Goal: Information Seeking & Learning: Learn about a topic

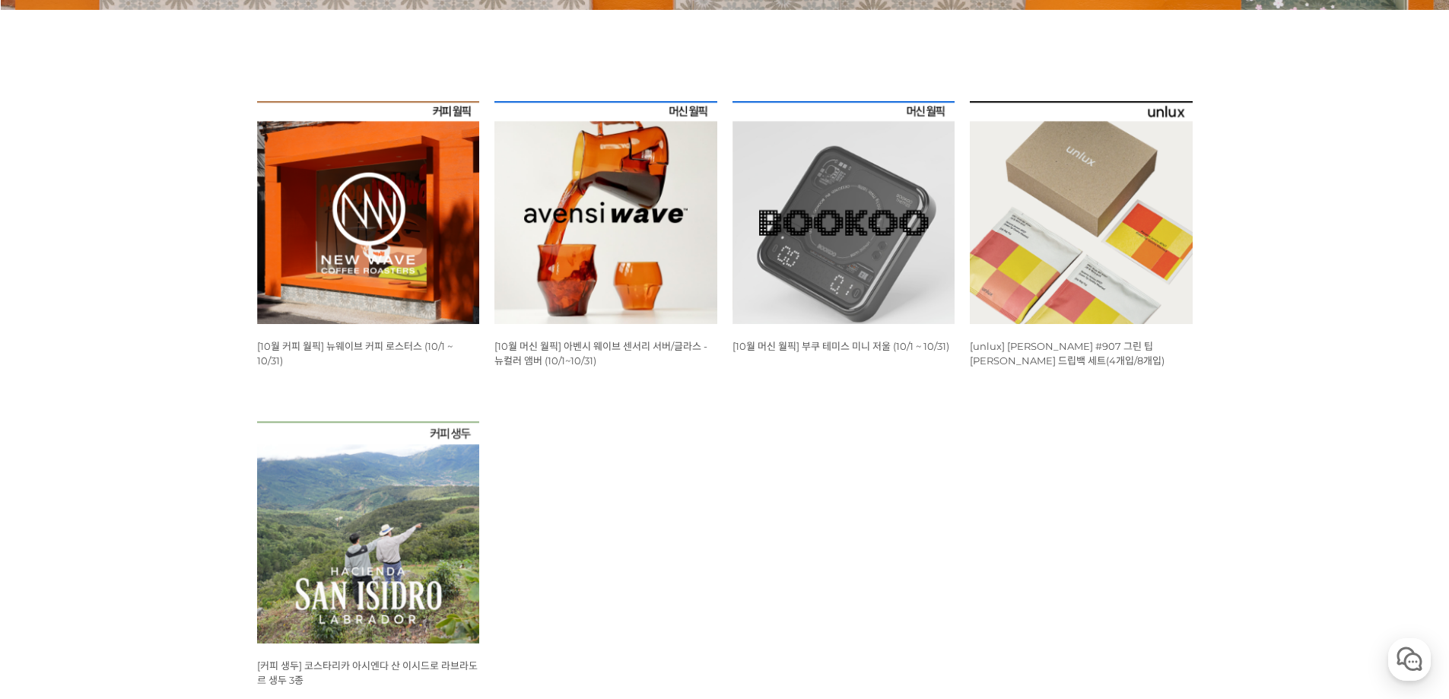
scroll to position [609, 0]
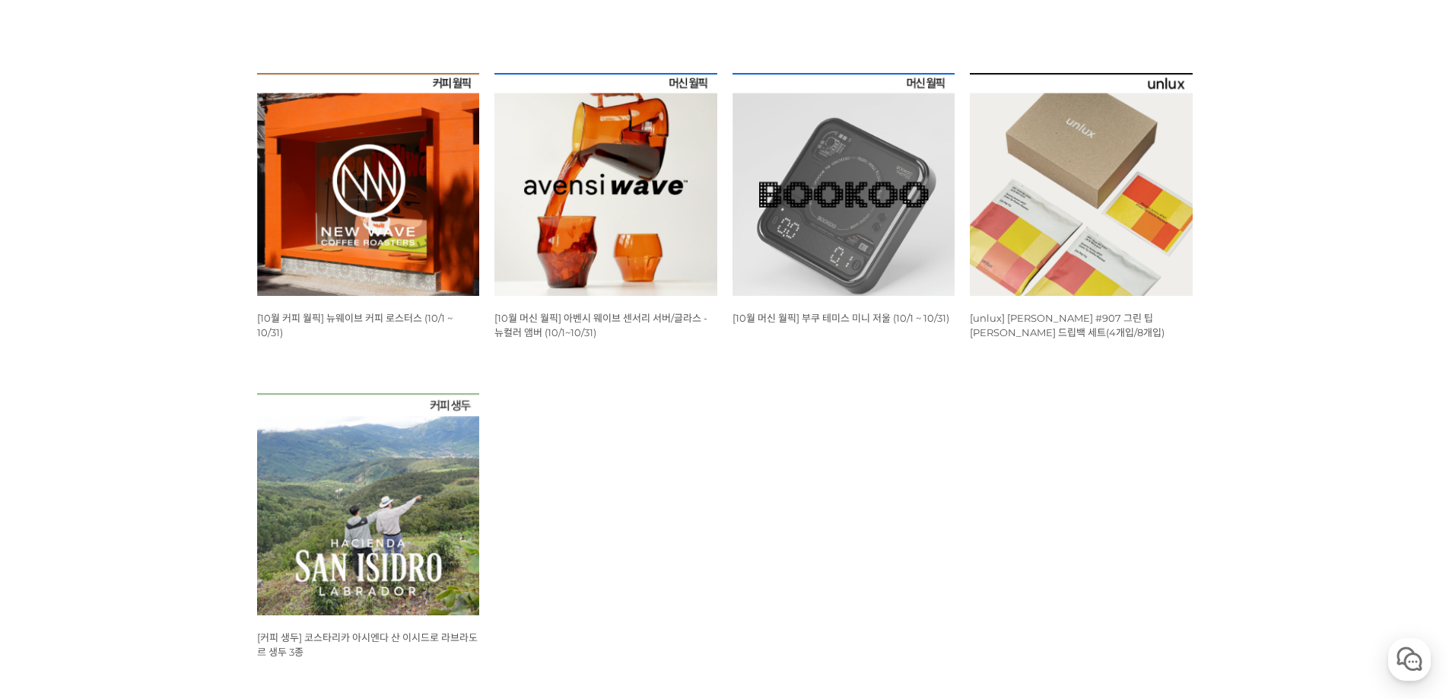
click at [367, 244] on img at bounding box center [368, 184] width 223 height 223
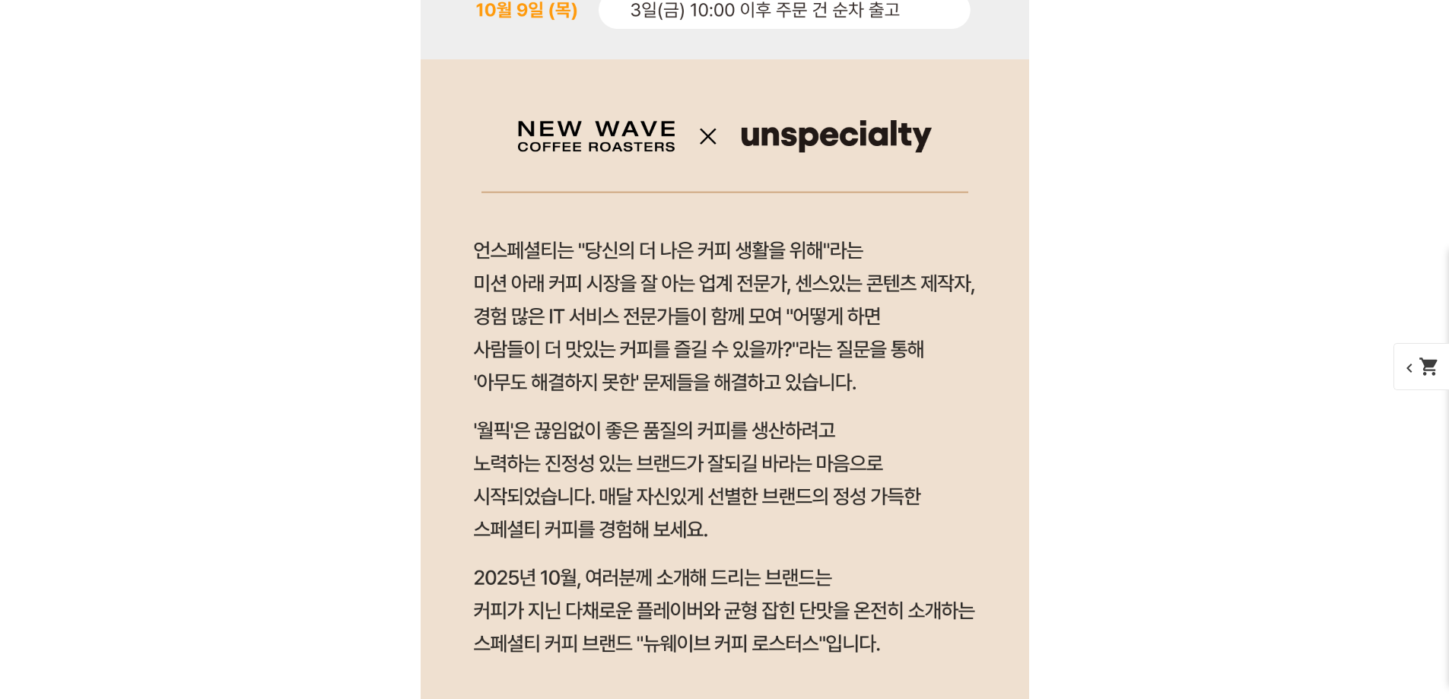
scroll to position [1066, 0]
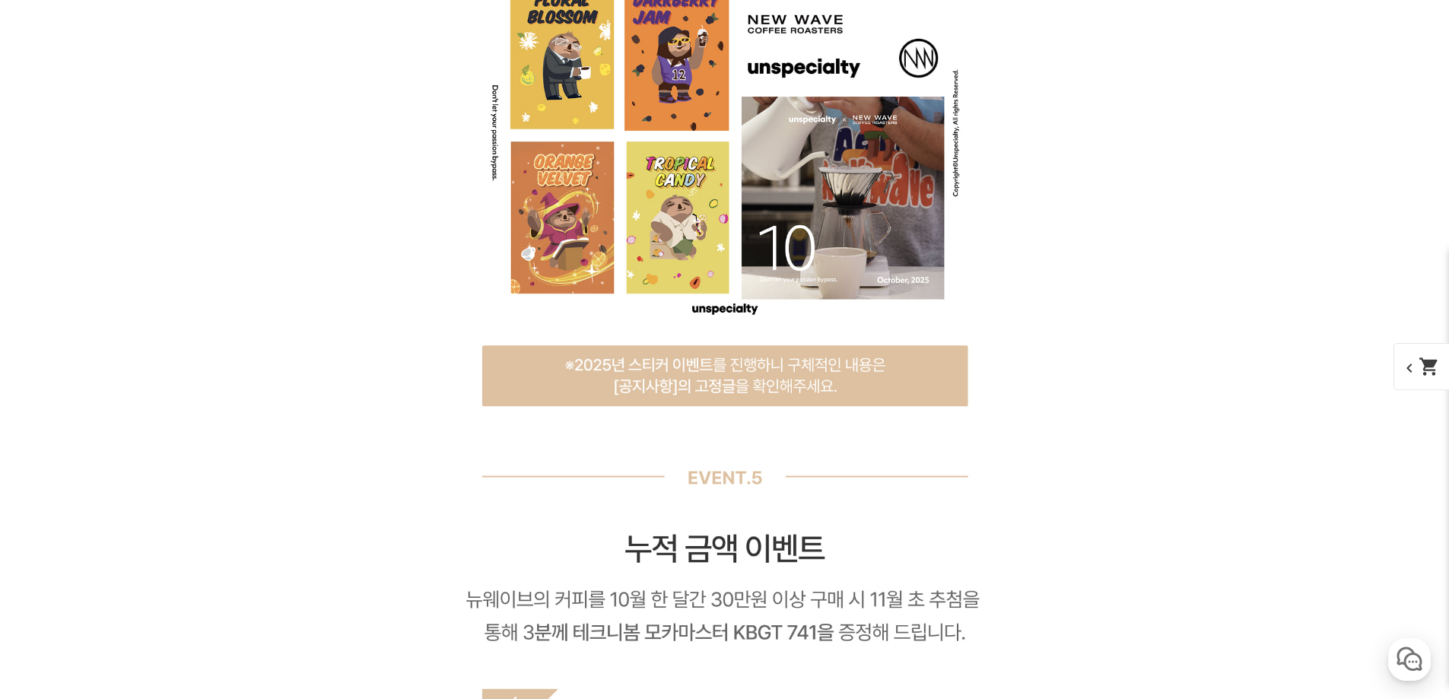
scroll to position [11410, 0]
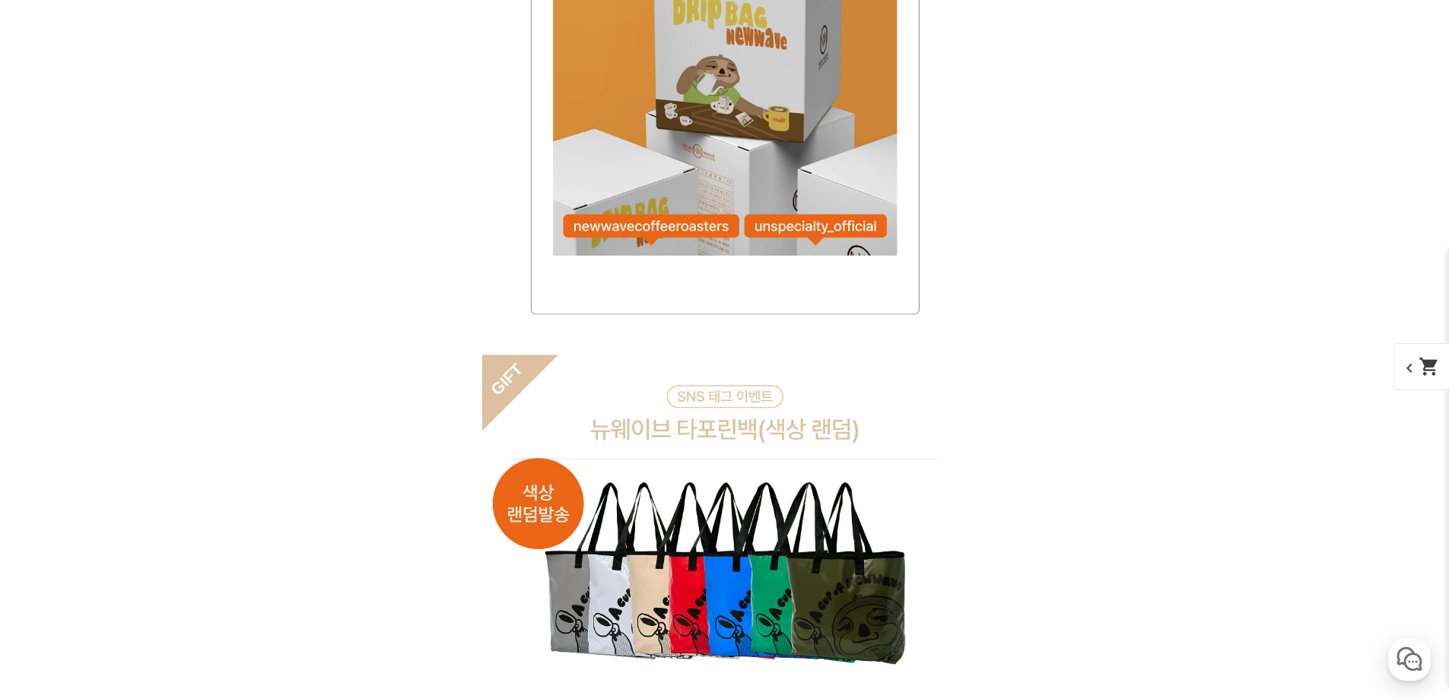
scroll to position [12855, 0]
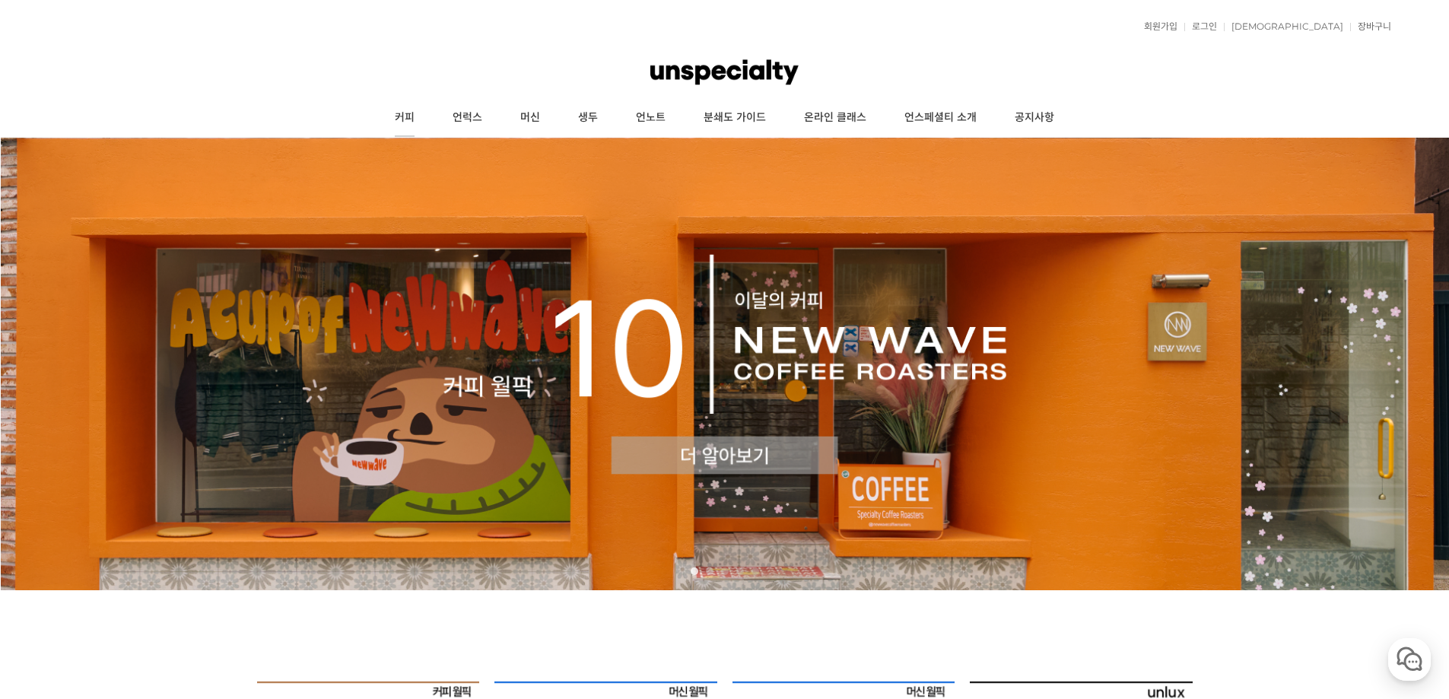
click at [405, 116] on link "커피" at bounding box center [405, 118] width 58 height 38
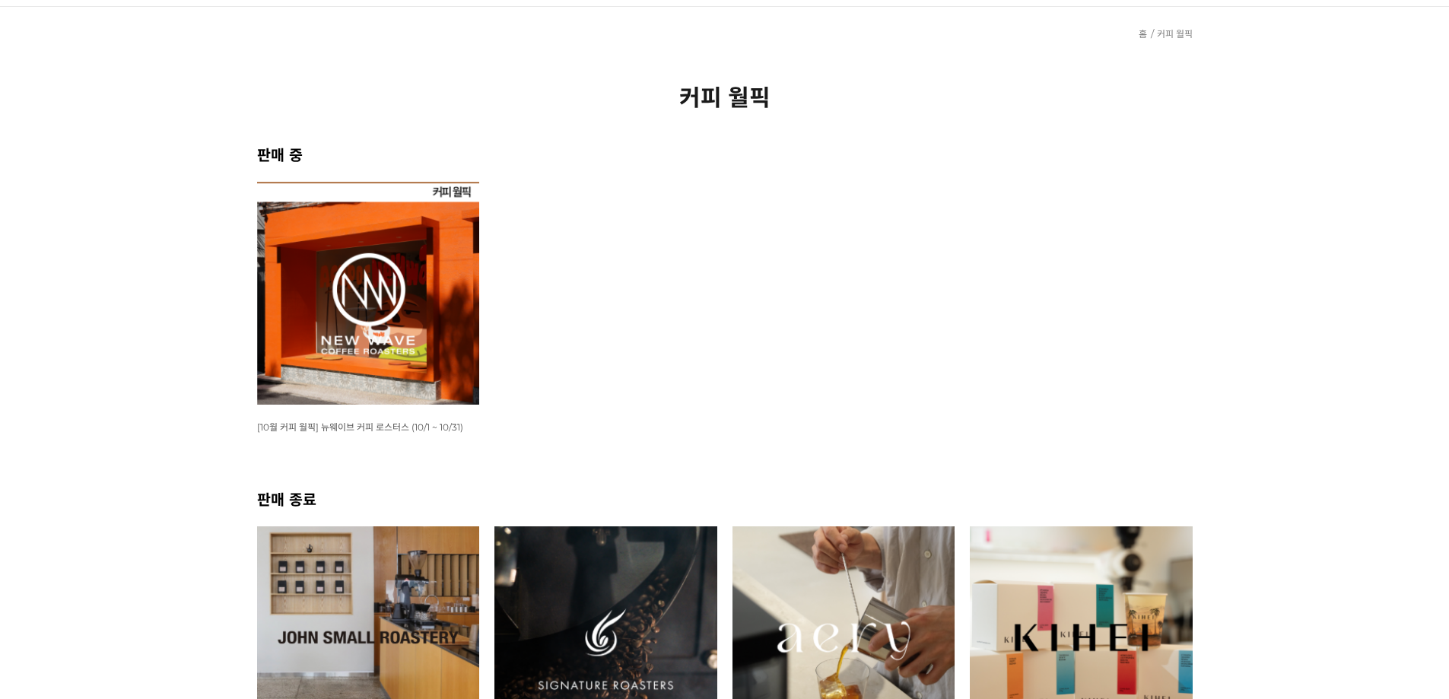
scroll to position [152, 0]
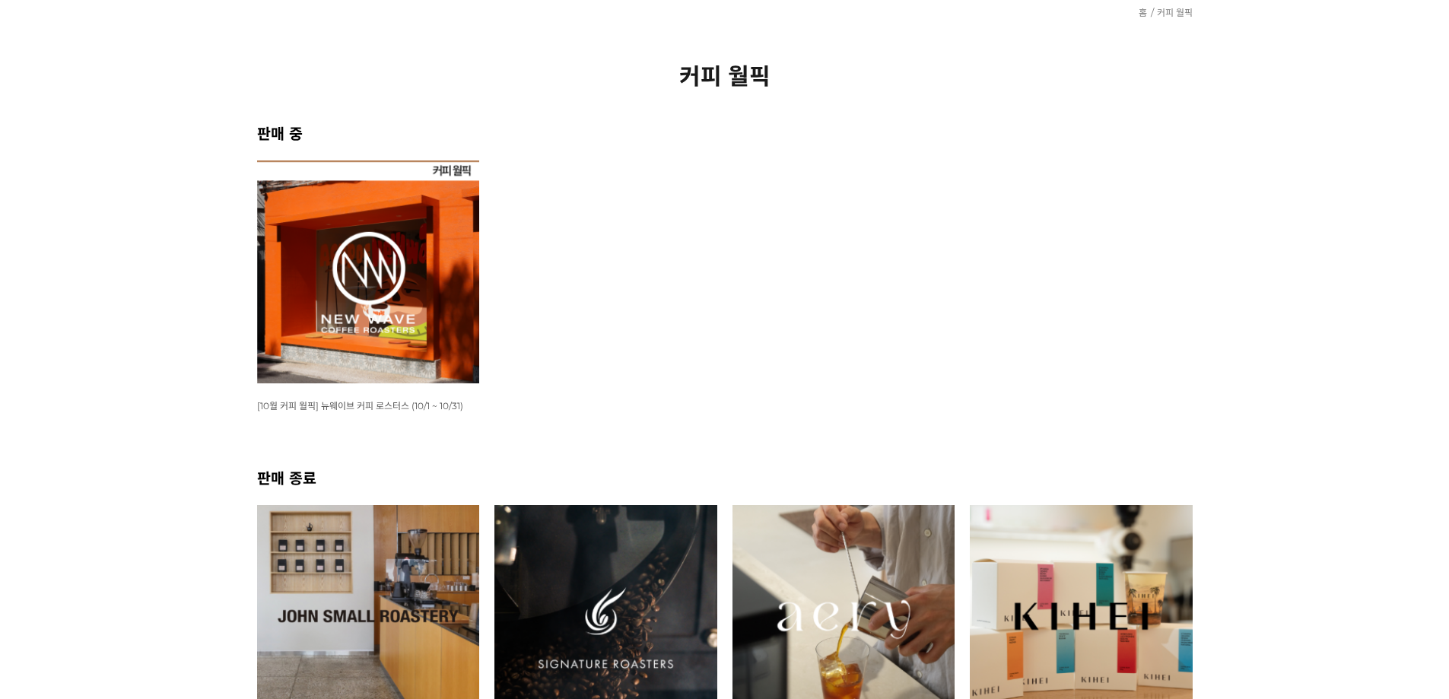
click at [373, 326] on img at bounding box center [368, 272] width 223 height 223
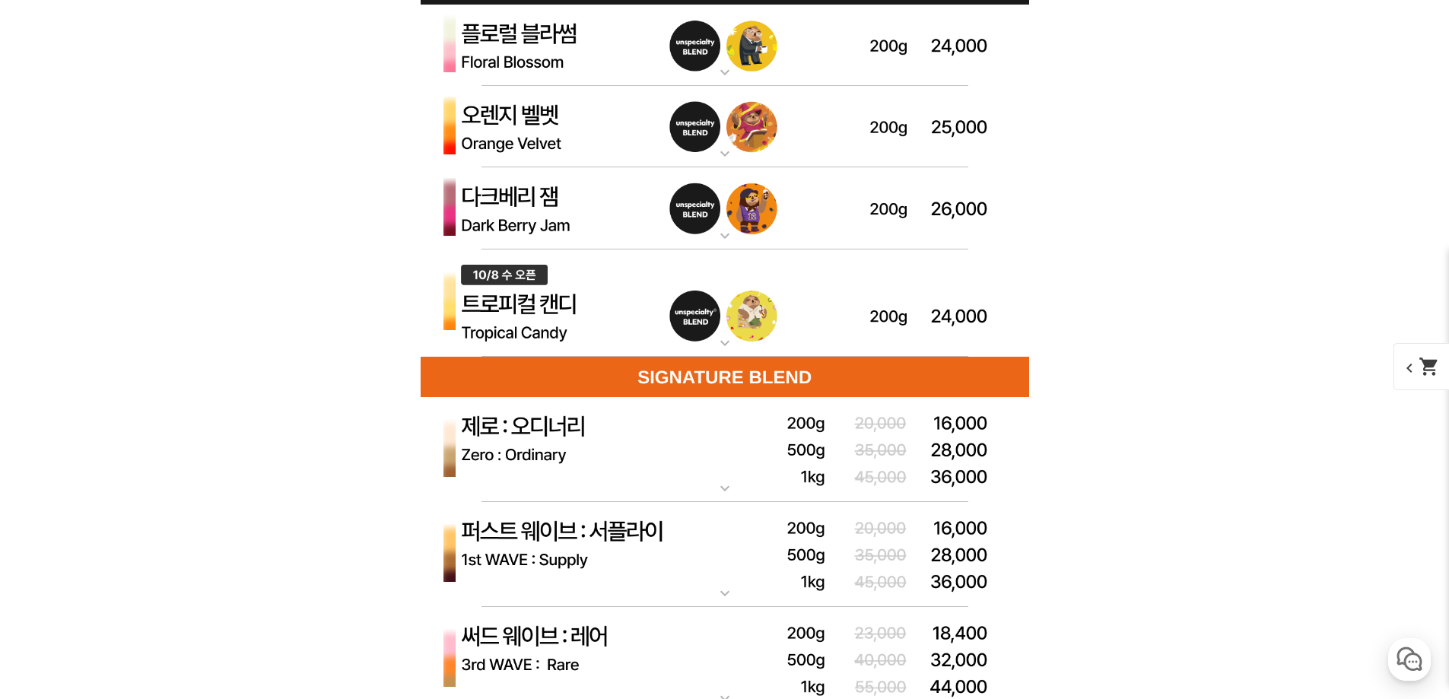
scroll to position [4337, 0]
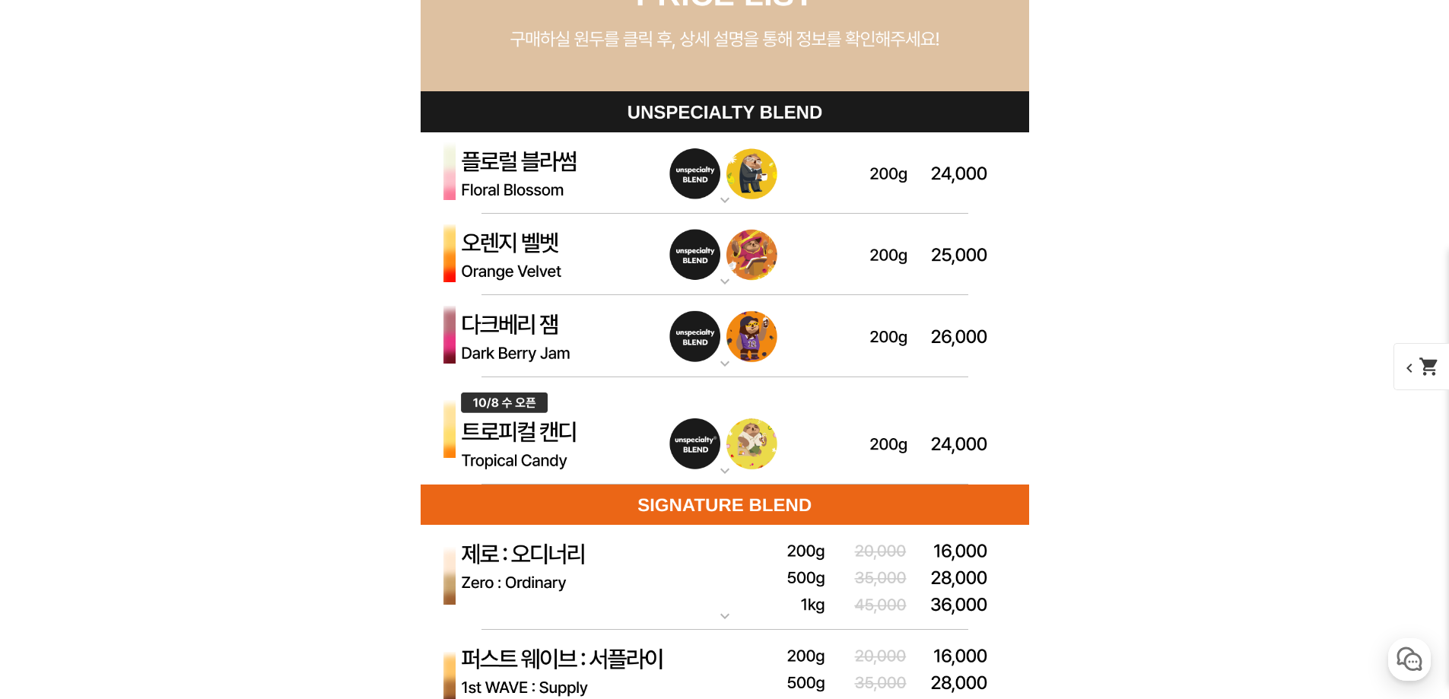
click at [733, 197] on mat-icon "expand_more" at bounding box center [725, 200] width 30 height 18
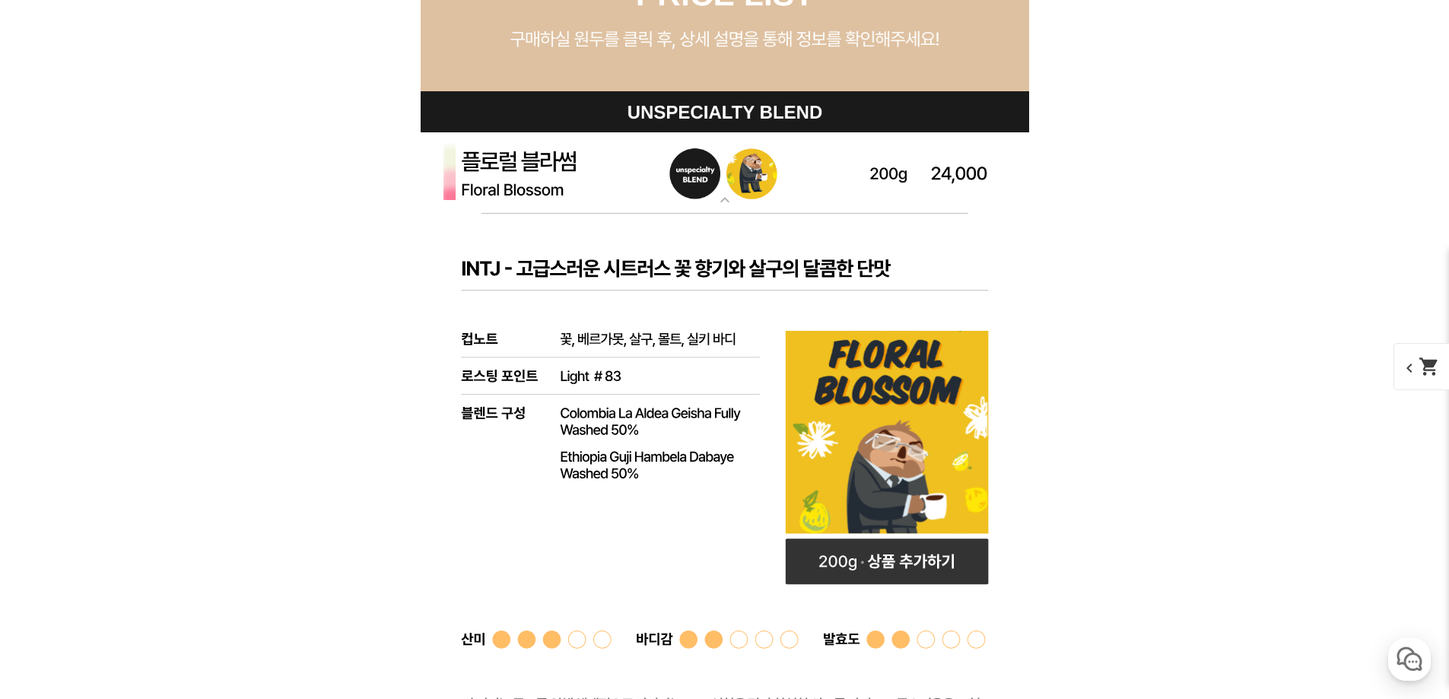
click at [725, 208] on mat-icon "expand_more" at bounding box center [725, 200] width 30 height 18
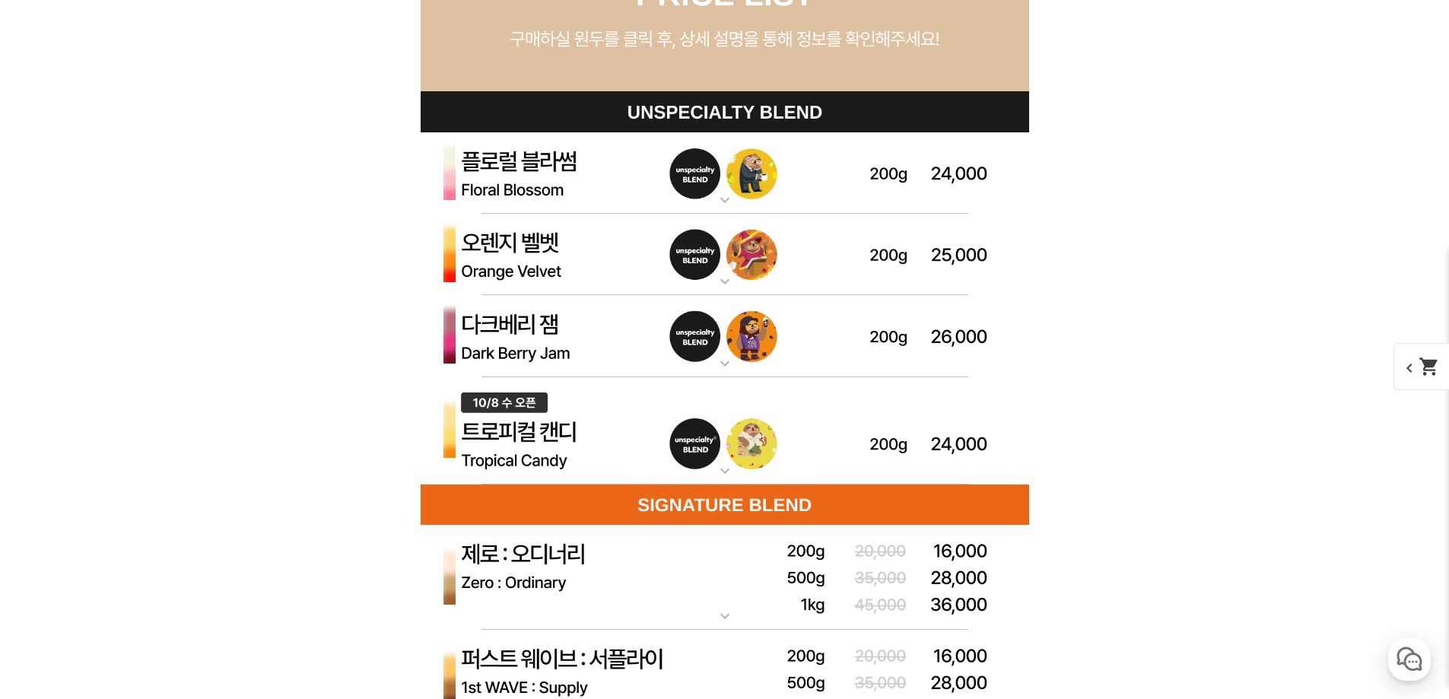
click at [713, 196] on mat-icon "expand_more" at bounding box center [725, 200] width 30 height 18
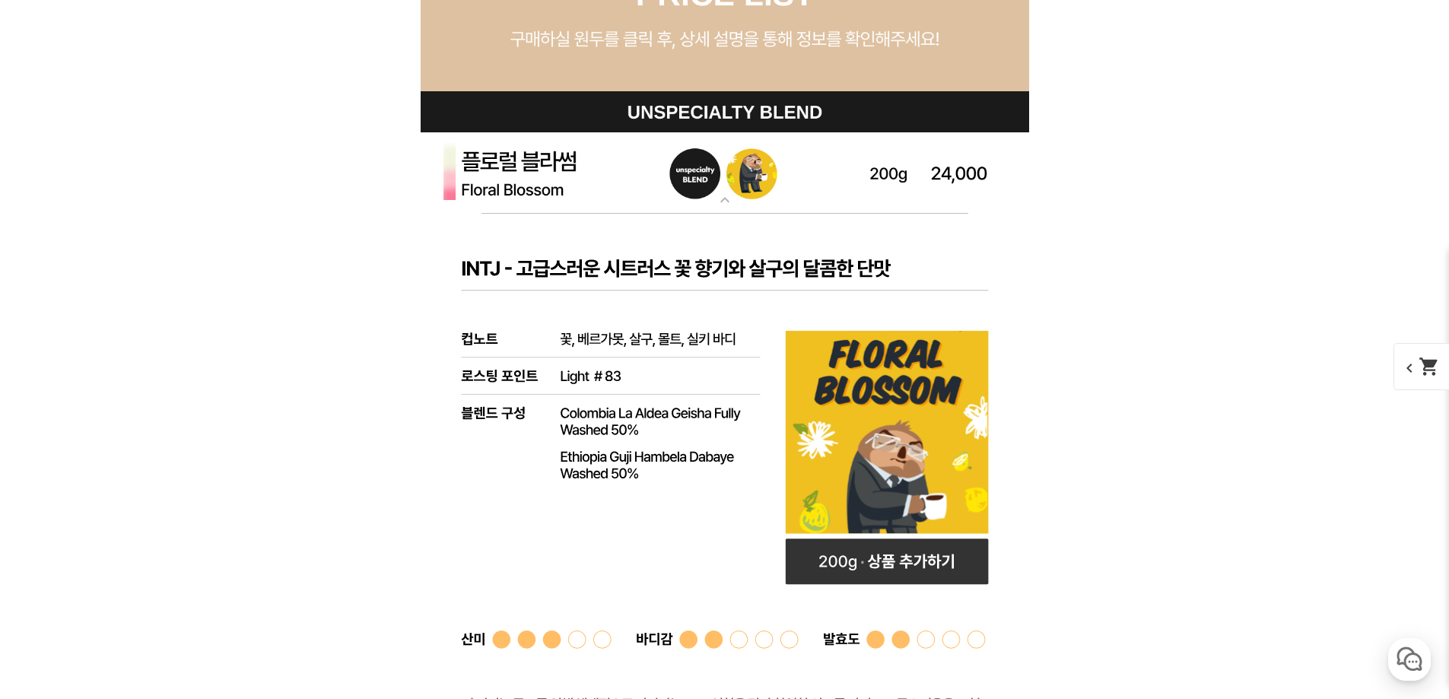
click at [731, 199] on mat-icon "expand_more" at bounding box center [725, 200] width 30 height 18
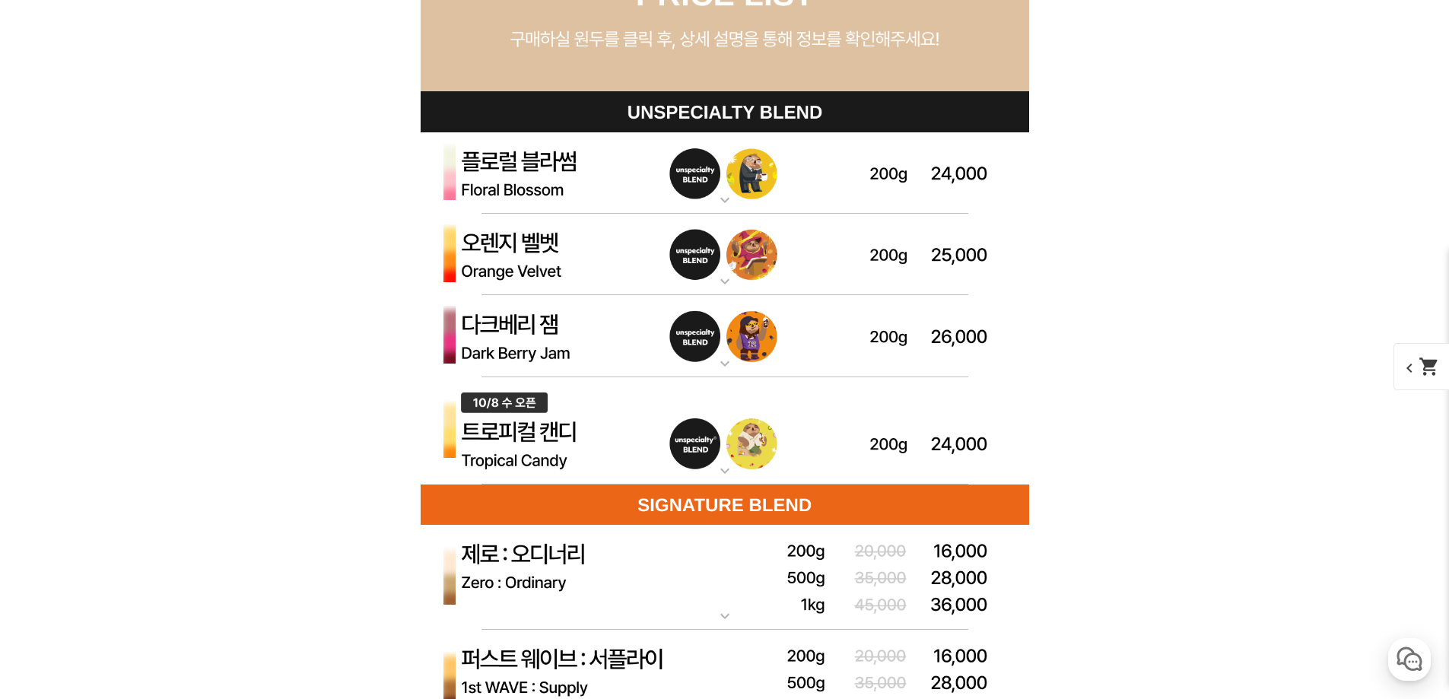
click at [717, 294] on img at bounding box center [725, 255] width 609 height 82
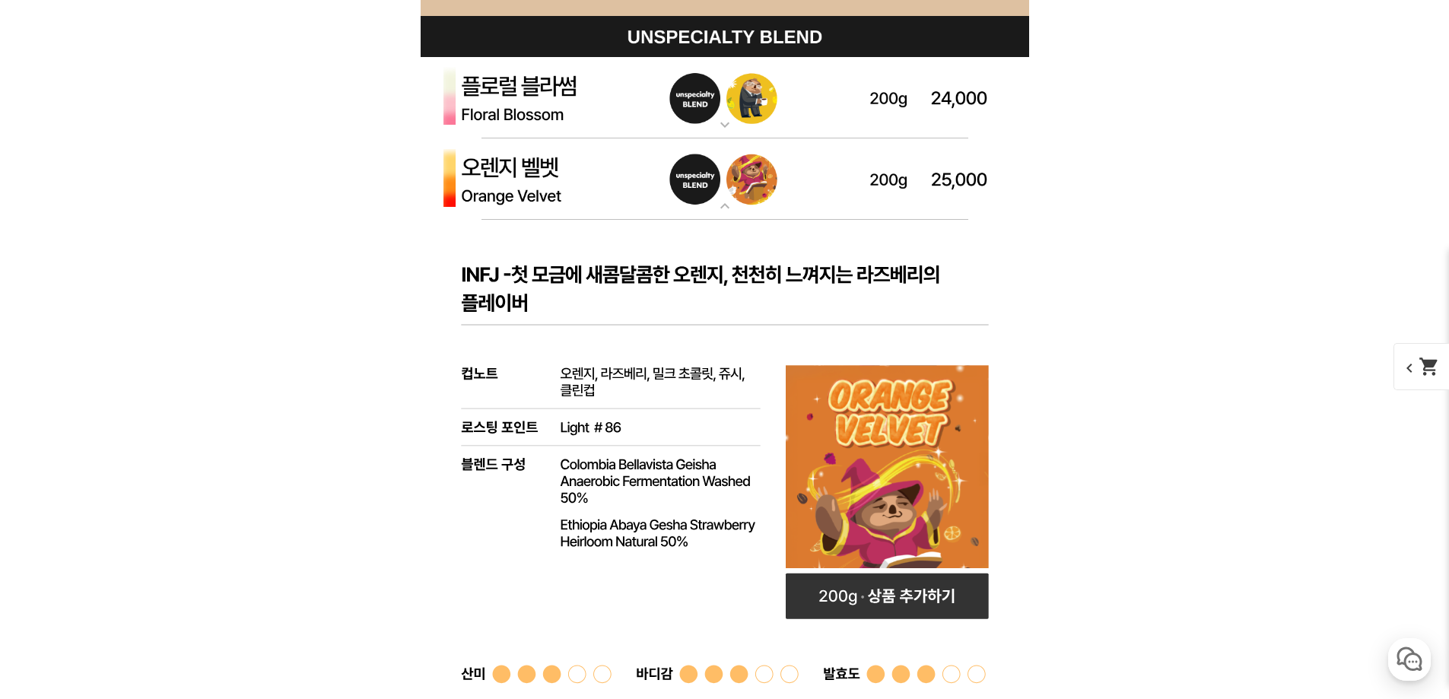
scroll to position [4413, 0]
click at [727, 122] on mat-icon "expand_more" at bounding box center [725, 124] width 30 height 18
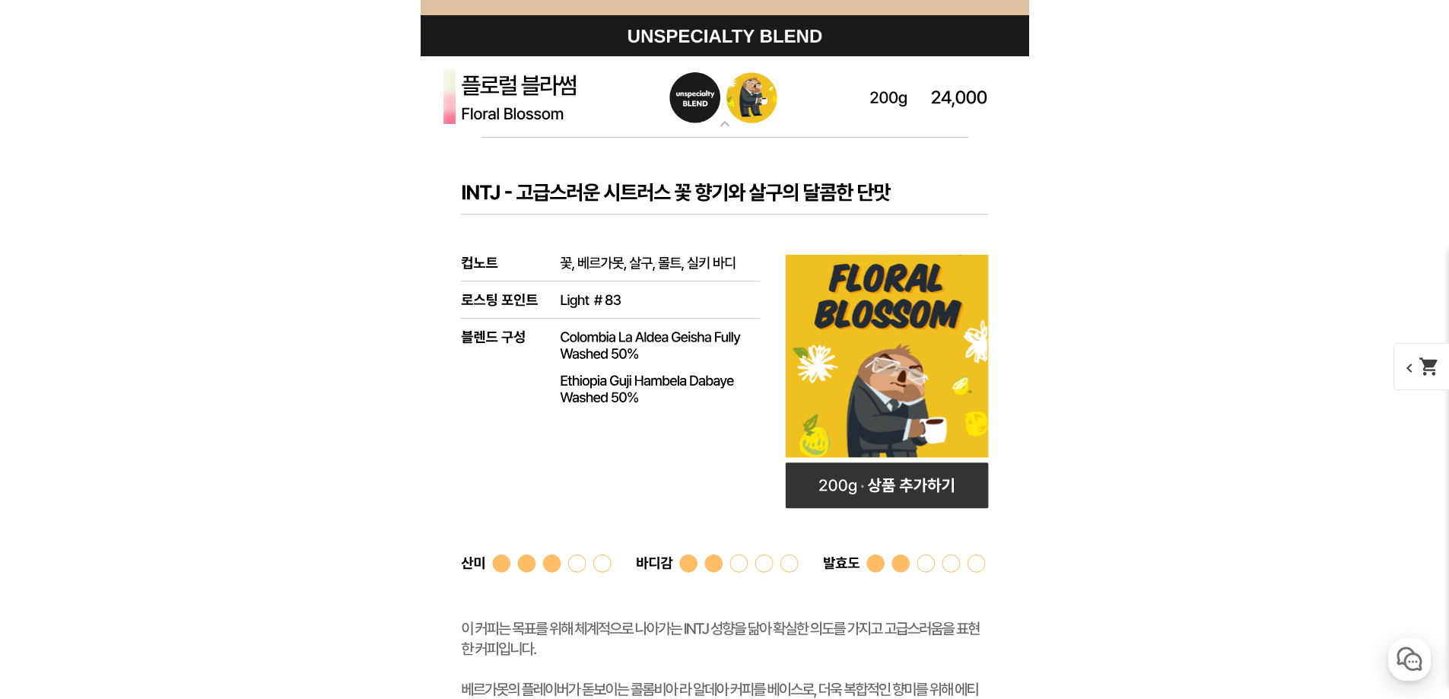
click at [727, 122] on mat-icon "expand_more" at bounding box center [725, 124] width 30 height 18
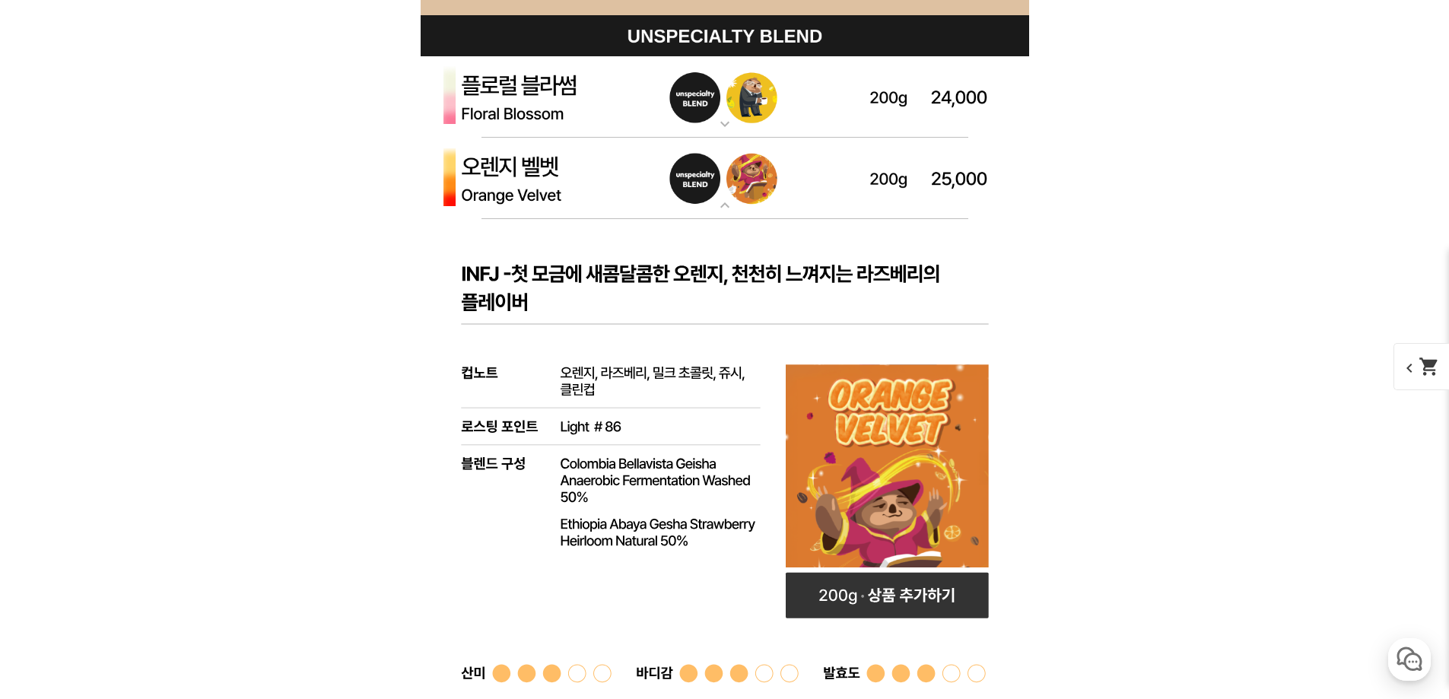
drag, startPoint x: 367, startPoint y: 333, endPoint x: 1205, endPoint y: 535, distance: 862.3
click at [1210, 533] on div "뒤로가기 현재 위치 홈 커피 월픽 상품 상세 정보 이전 리스트 1번째 리스트 2번째 리스트 3번째 리스트 다음 리스트" at bounding box center [724, 474] width 1449 height 9498
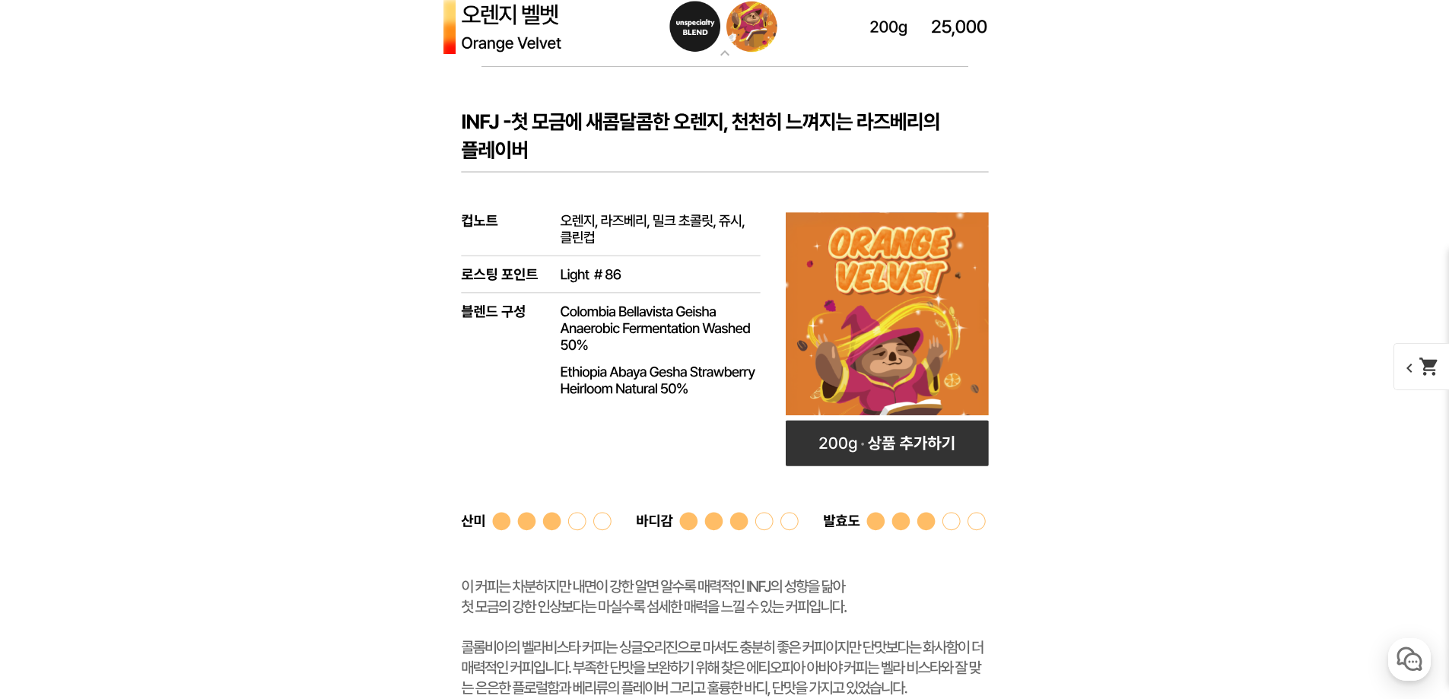
click at [721, 64] on img at bounding box center [725, 27] width 609 height 82
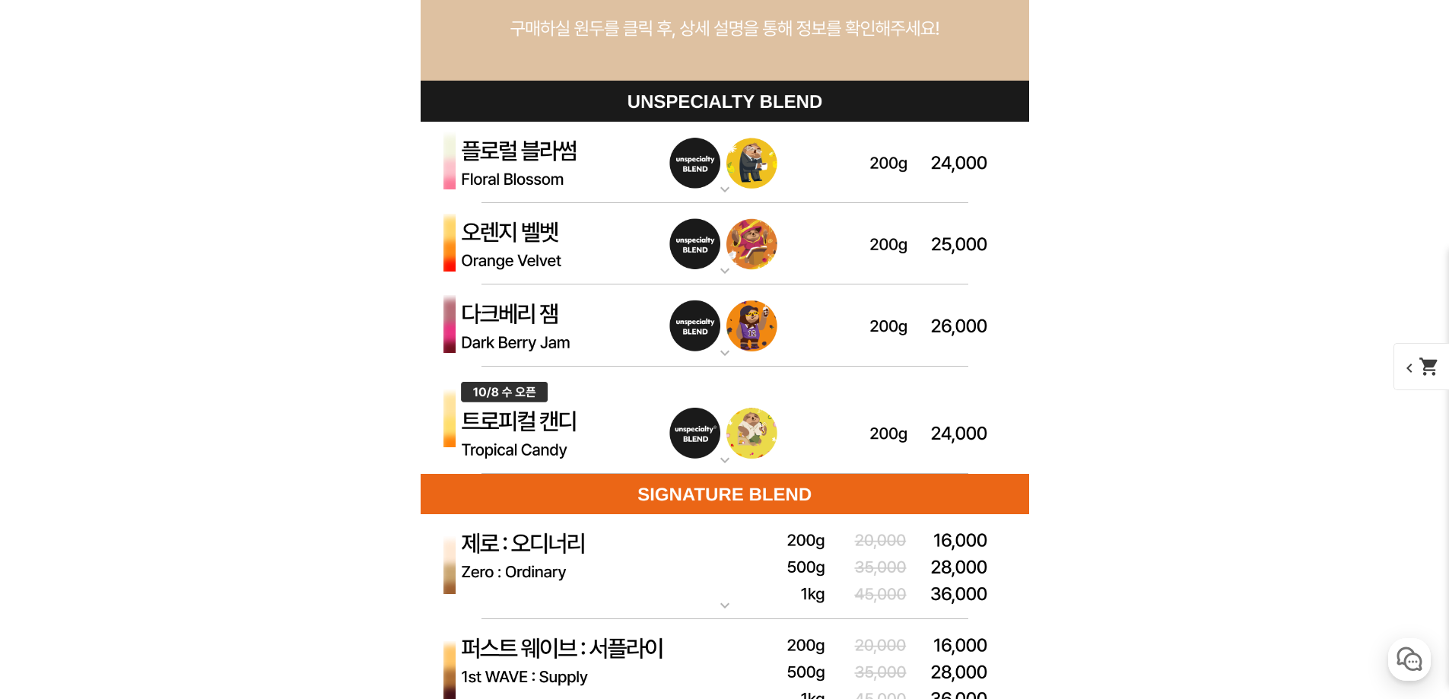
scroll to position [4337, 0]
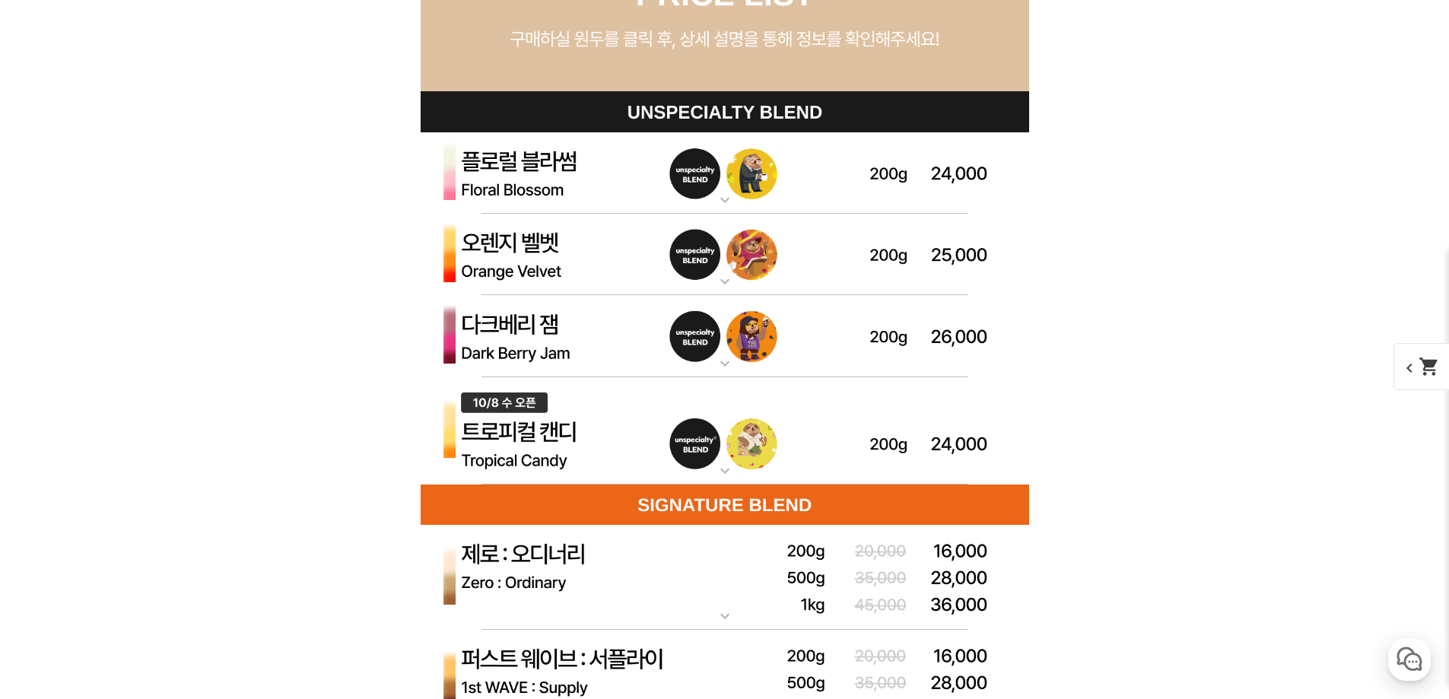
click at [708, 206] on img at bounding box center [725, 173] width 609 height 82
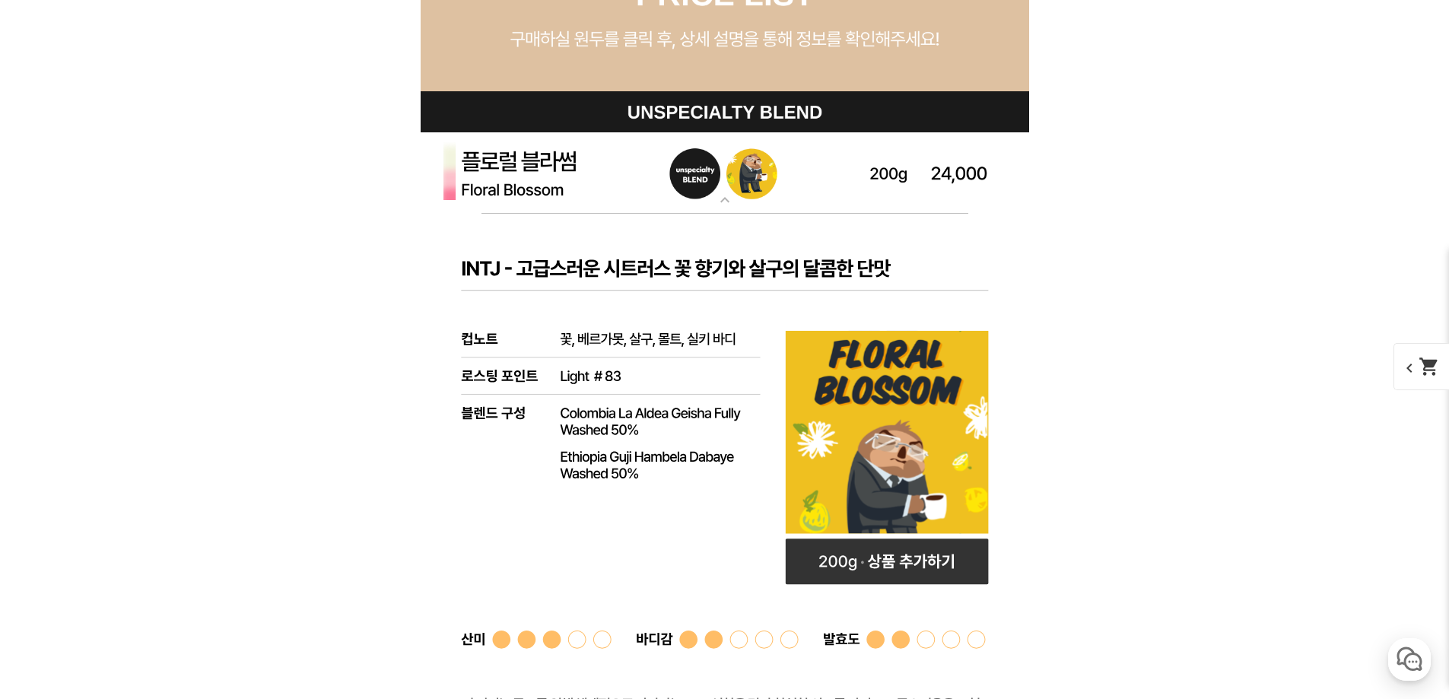
click at [251, 251] on div "뒤로가기 현재 위치 홈 커피 월픽 상품 상세 정보 이전 리스트 1번째 리스트 2번째 리스트 3번째 리스트 다음 리스트" at bounding box center [724, 525] width 1449 height 9449
drag, startPoint x: 681, startPoint y: 367, endPoint x: 1134, endPoint y: 453, distance: 461.5
drag, startPoint x: 407, startPoint y: 284, endPoint x: 1057, endPoint y: 434, distance: 666.8
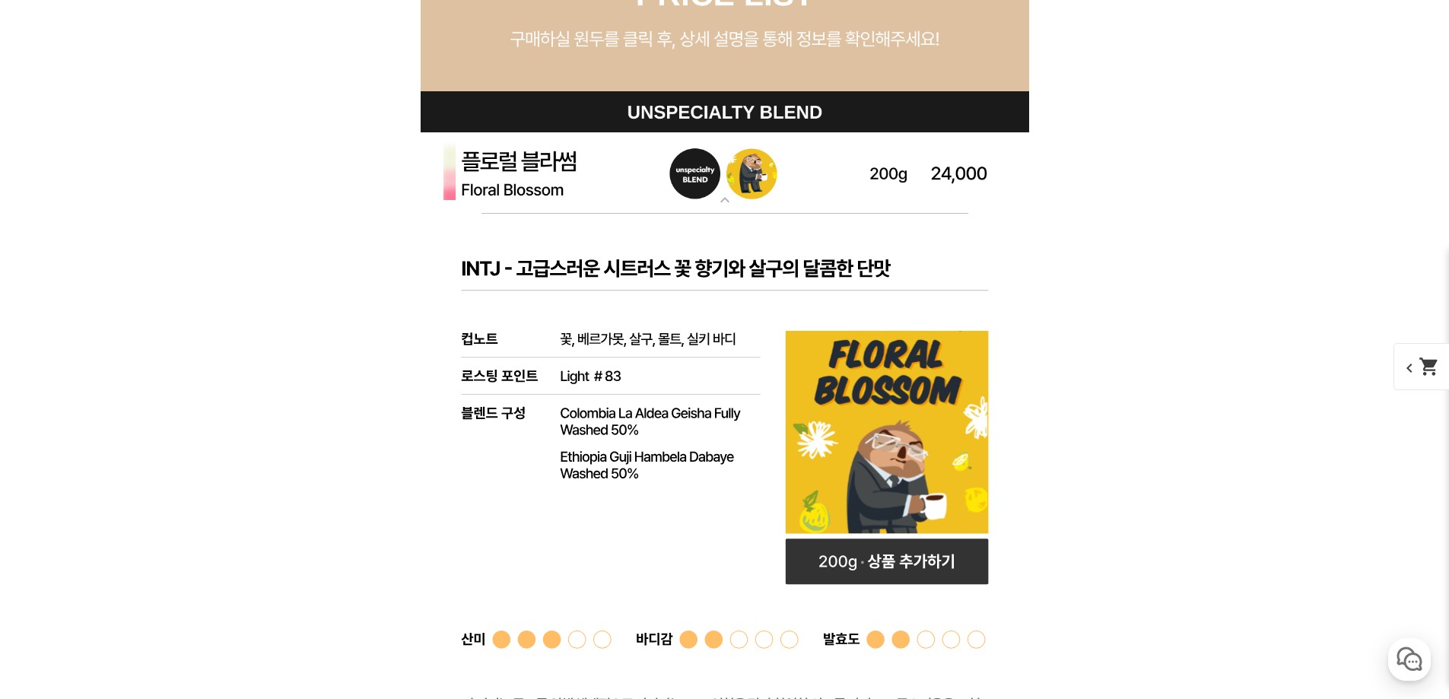
drag, startPoint x: 1074, startPoint y: 418, endPoint x: 1067, endPoint y: 418, distance: 7.6
drag, startPoint x: 729, startPoint y: 208, endPoint x: 703, endPoint y: 261, distance: 58.5
click at [729, 208] on mat-icon "expand_more" at bounding box center [725, 200] width 30 height 18
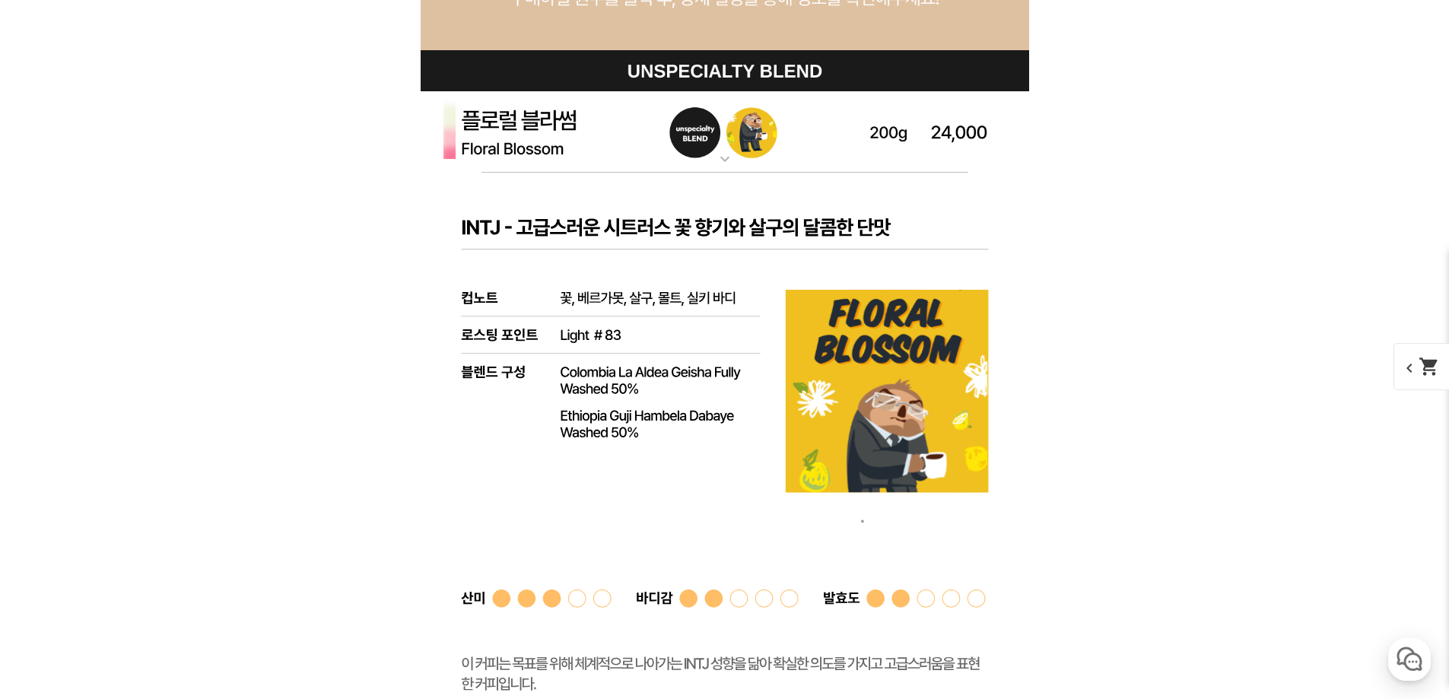
scroll to position [4413, 0]
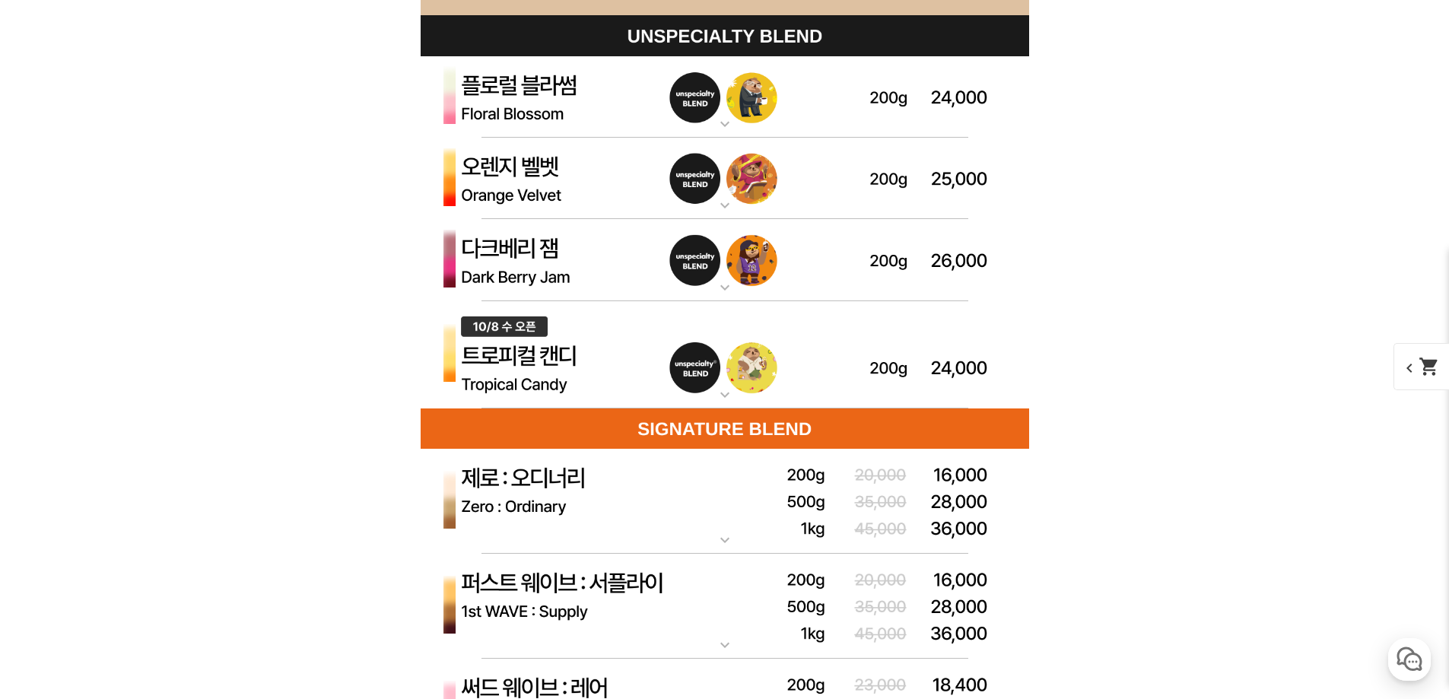
click at [737, 209] on mat-icon "expand_more" at bounding box center [725, 205] width 30 height 18
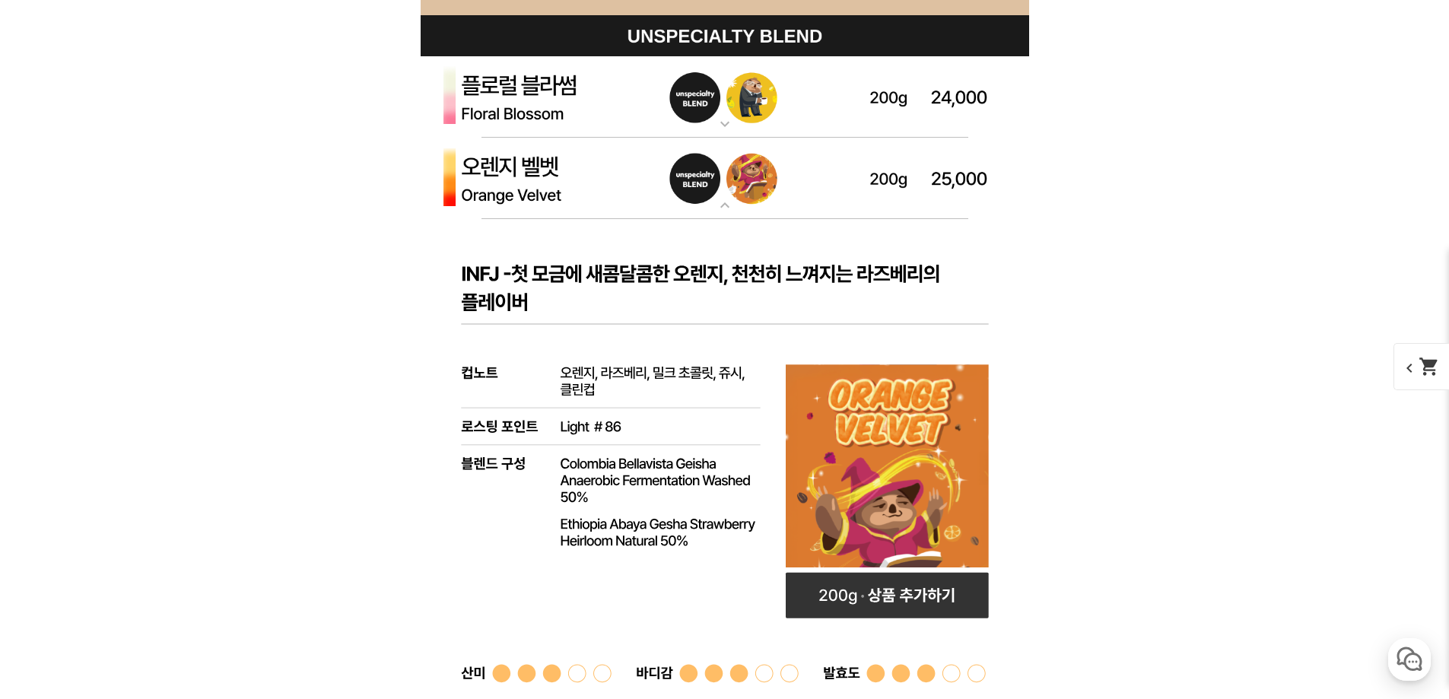
click at [726, 212] on mat-icon "expand_more" at bounding box center [725, 205] width 30 height 18
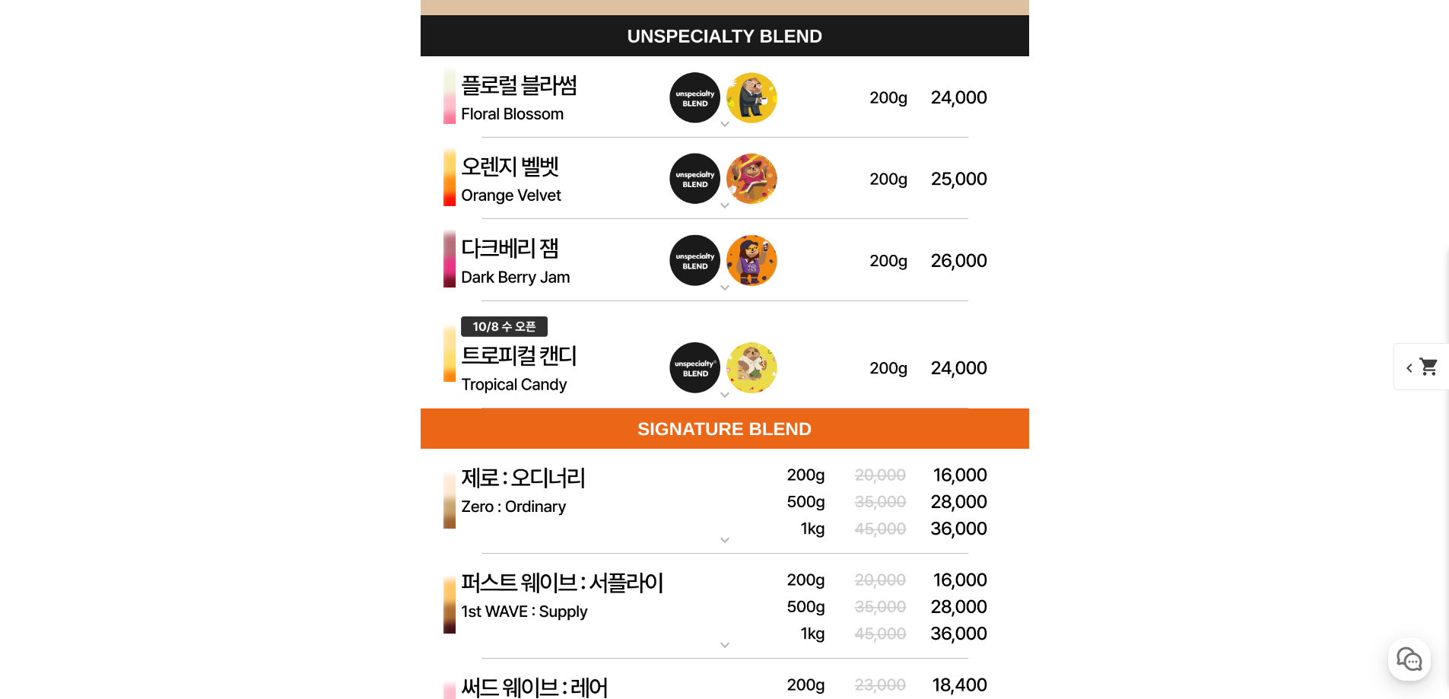
drag, startPoint x: 521, startPoint y: 259, endPoint x: 1137, endPoint y: 373, distance: 626.7
click at [1138, 372] on div "게시글 신고하기 신고사유 관련없는 내용 욕설/비방 개인정보유출 광고/홍보글 기타 신고해주신 내용은 쇼핑몰 운영자의 검토 후 내부 운영 정책에 …" at bounding box center [725, 428] width 936 height 8084
click at [1134, 371] on div "게시글 신고하기 신고사유 관련없는 내용 욕설/비방 개인정보유출 광고/홍보글 기타 신고해주신 내용은 쇼핑몰 운영자의 검토 후 내부 운영 정책에 …" at bounding box center [725, 428] width 936 height 8084
click at [1136, 300] on div "게시글 신고하기 신고사유 관련없는 내용 욕설/비방 개인정보유출 광고/홍보글 기타 신고해주신 내용은 쇼핑몰 운영자의 검토 후 내부 운영 정책에 …" at bounding box center [725, 428] width 936 height 8084
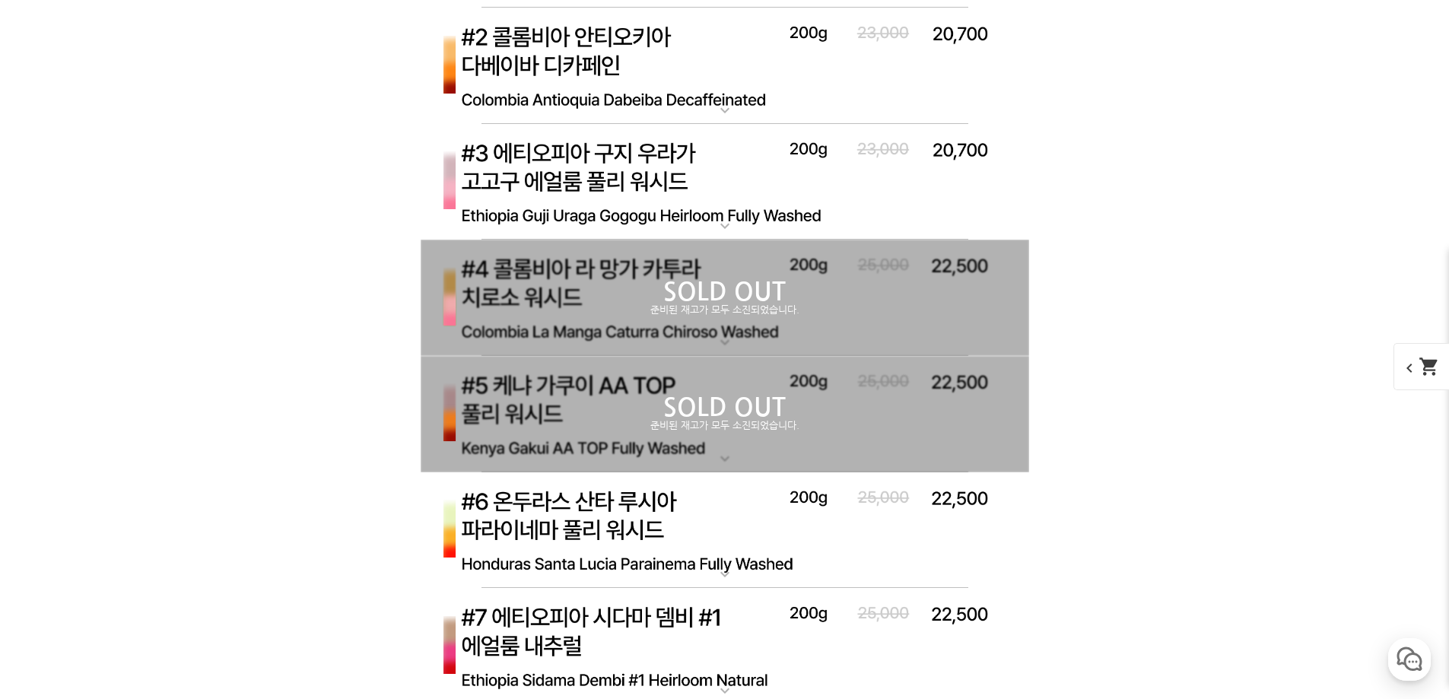
drag, startPoint x: 240, startPoint y: 260, endPoint x: 260, endPoint y: 271, distance: 23.1
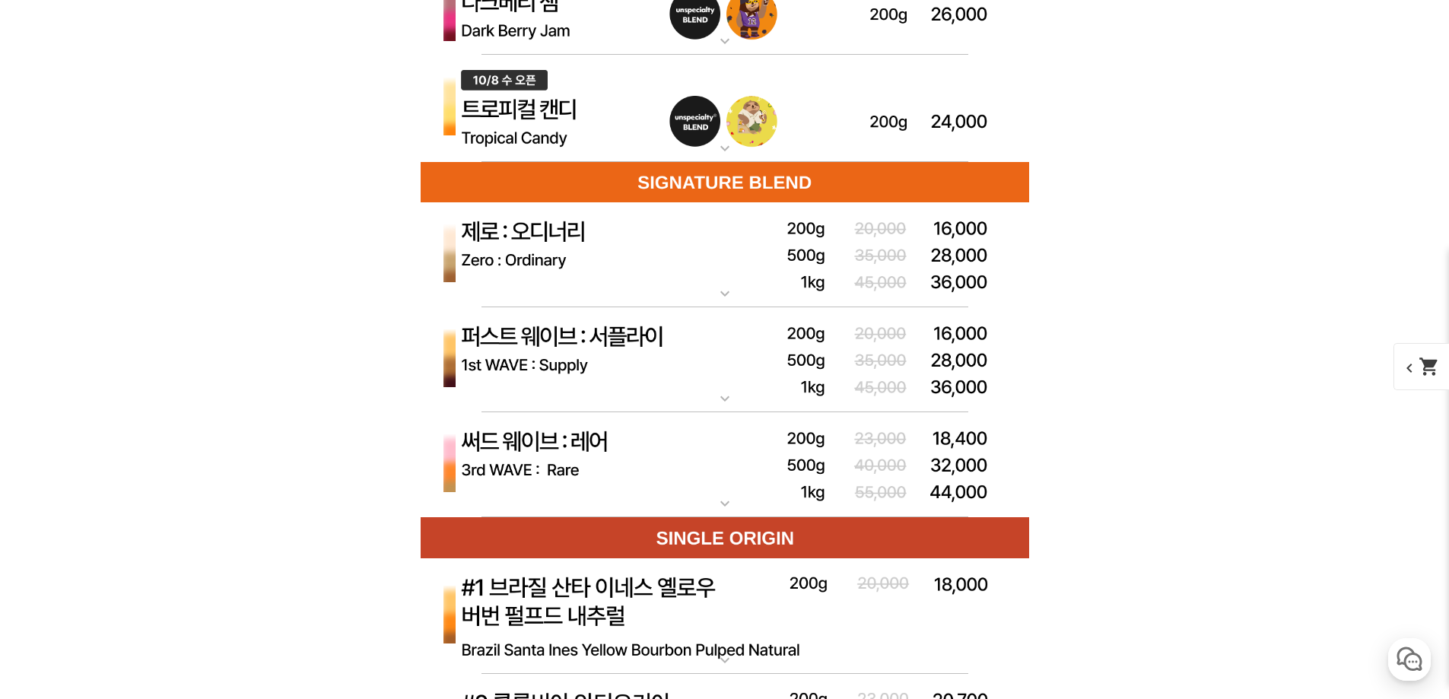
scroll to position [4337, 0]
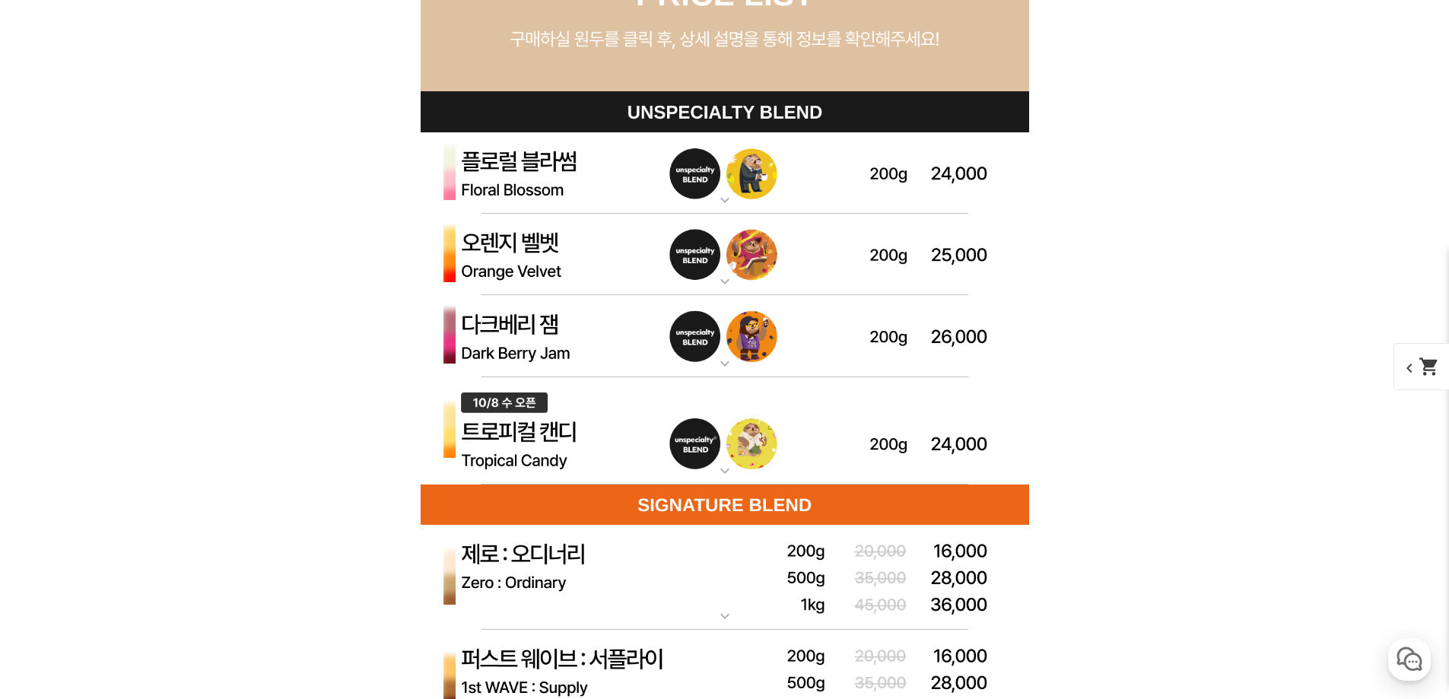
click at [295, 232] on div "게시글 신고하기 신고사유 관련없는 내용 욕설/비방 개인정보유출 광고/홍보글 기타 신고해주신 내용은 쇼핑몰 운영자의 검토 후 내부 운영 정책에 …" at bounding box center [725, 504] width 936 height 8084
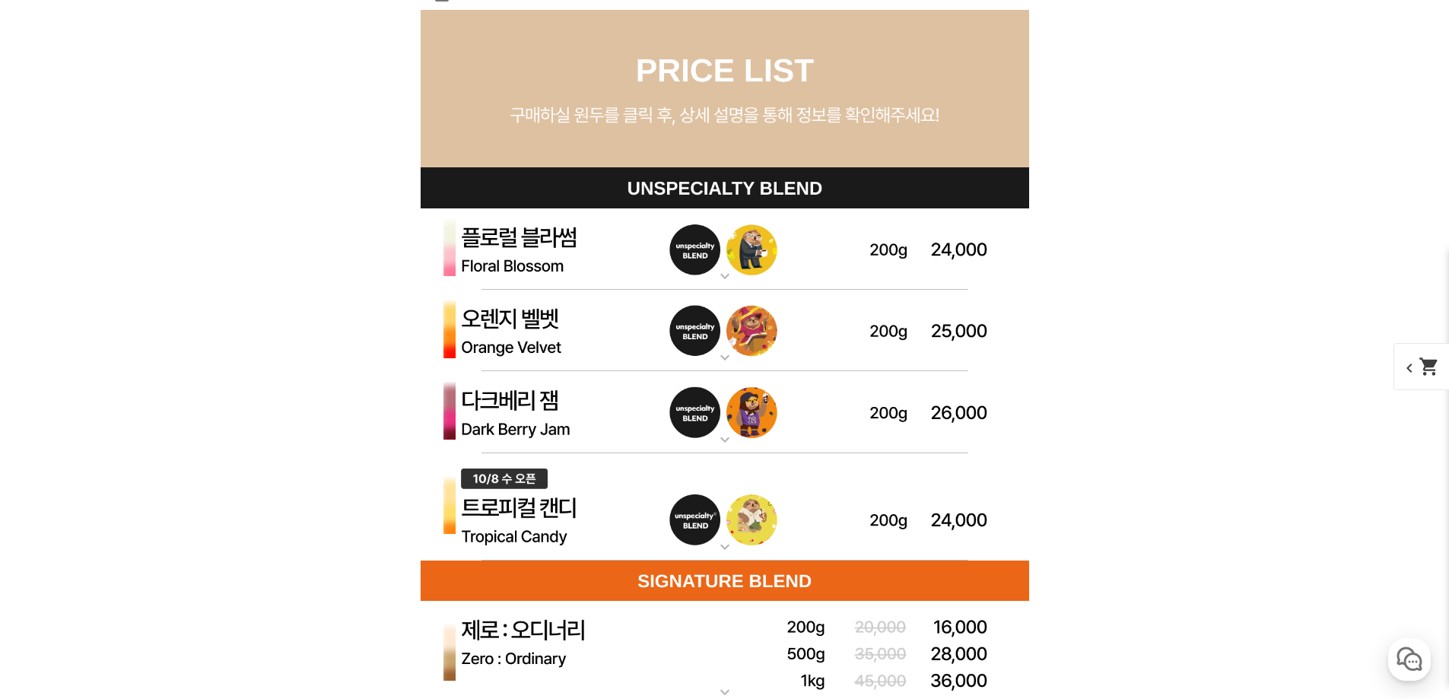
click at [716, 276] on mat-icon "expand_more" at bounding box center [725, 276] width 30 height 18
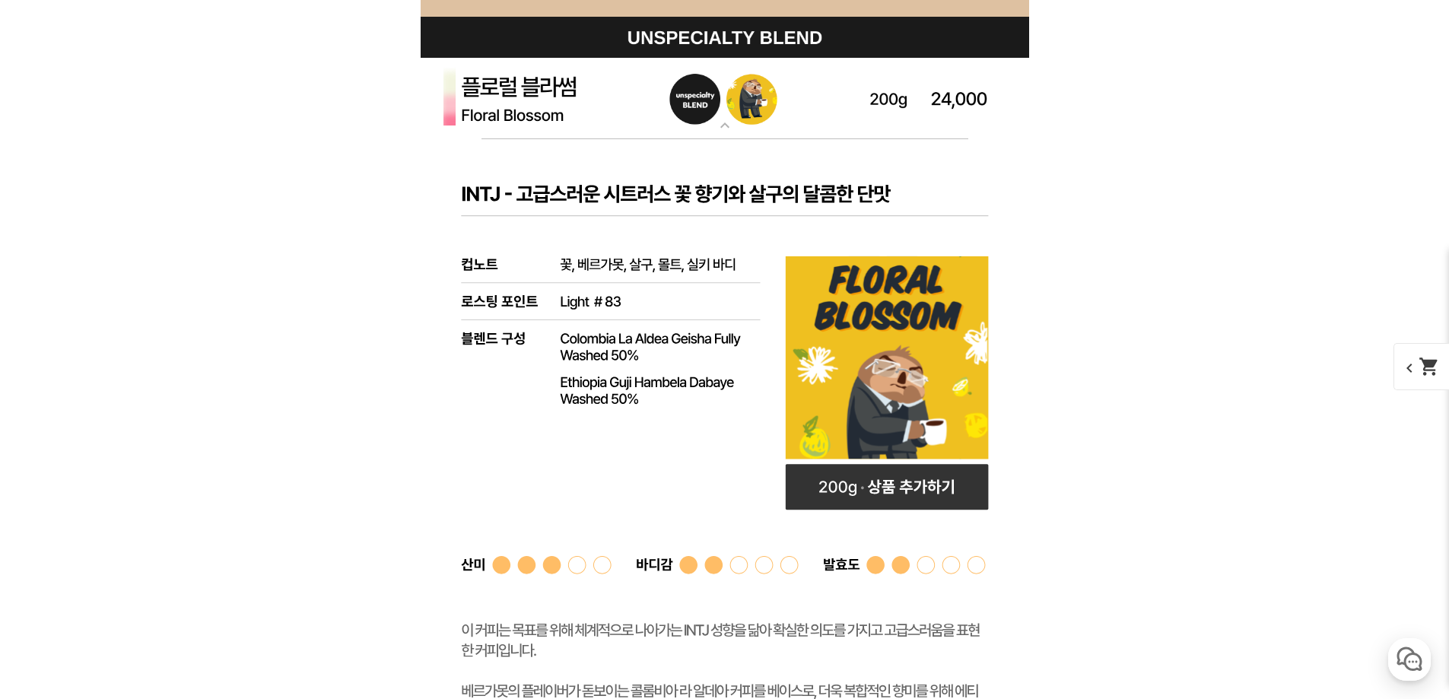
scroll to position [4413, 0]
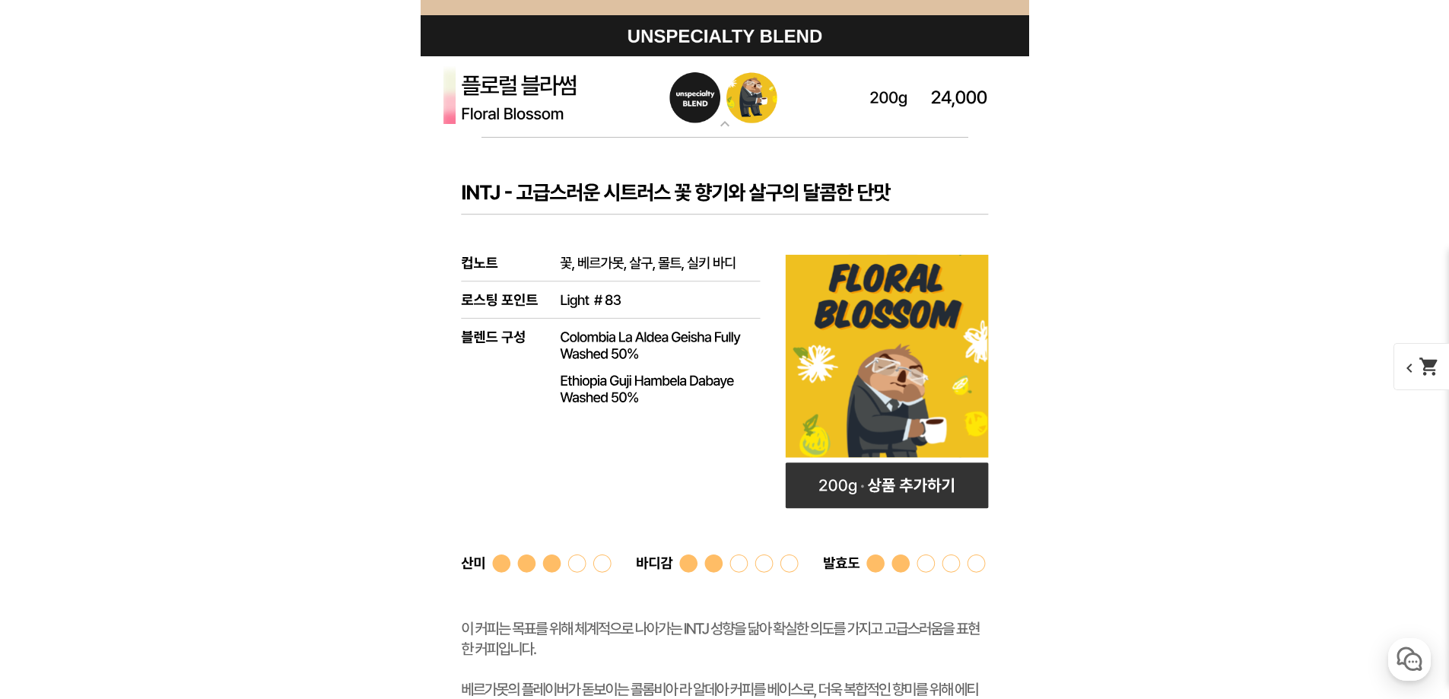
drag, startPoint x: 307, startPoint y: 269, endPoint x: 1124, endPoint y: 495, distance: 847.6
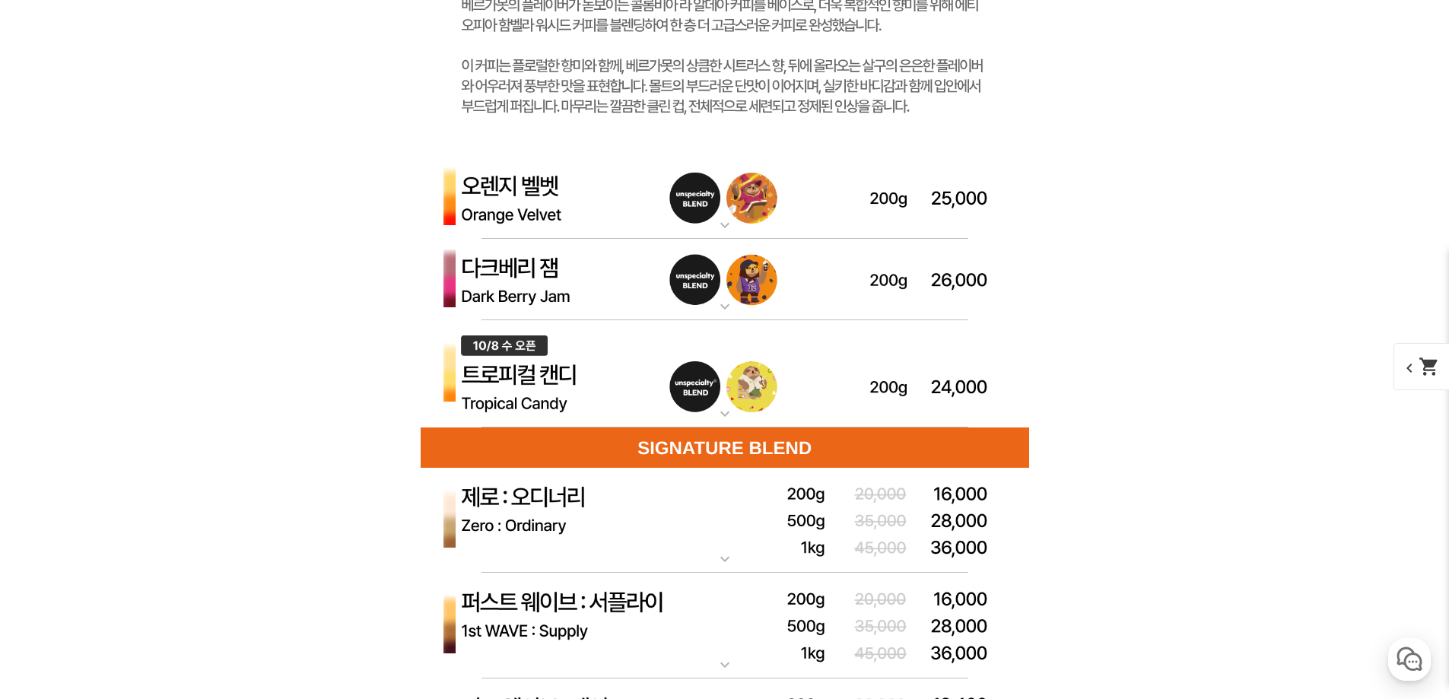
click at [705, 233] on img at bounding box center [725, 198] width 609 height 82
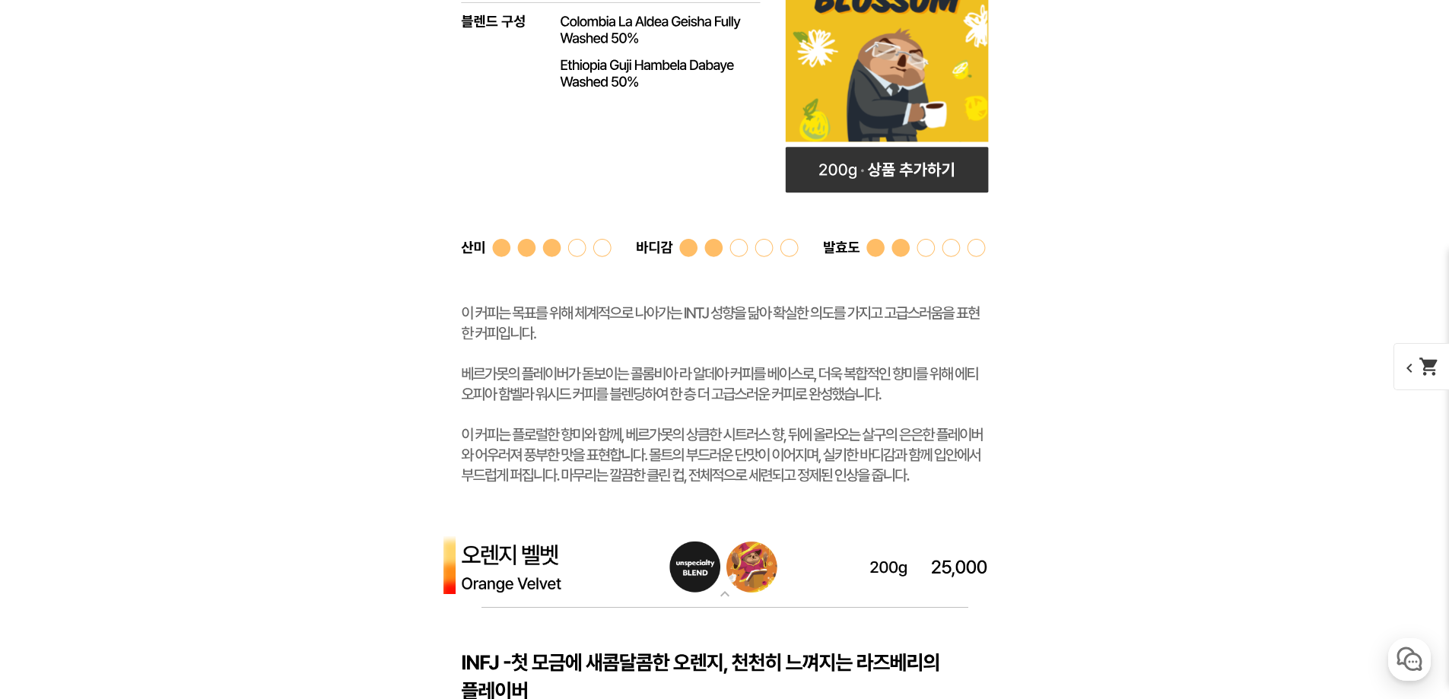
scroll to position [4565, 0]
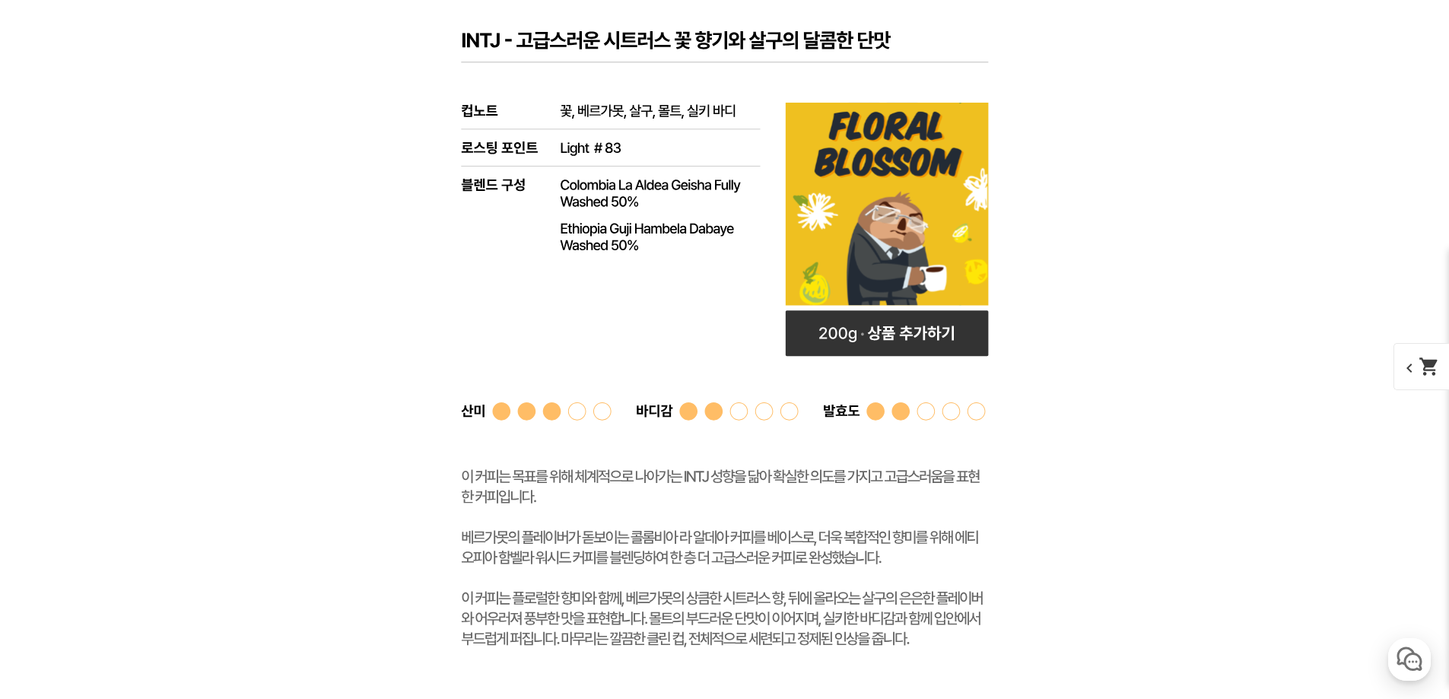
drag, startPoint x: 335, startPoint y: 332, endPoint x: 1147, endPoint y: 489, distance: 826.9
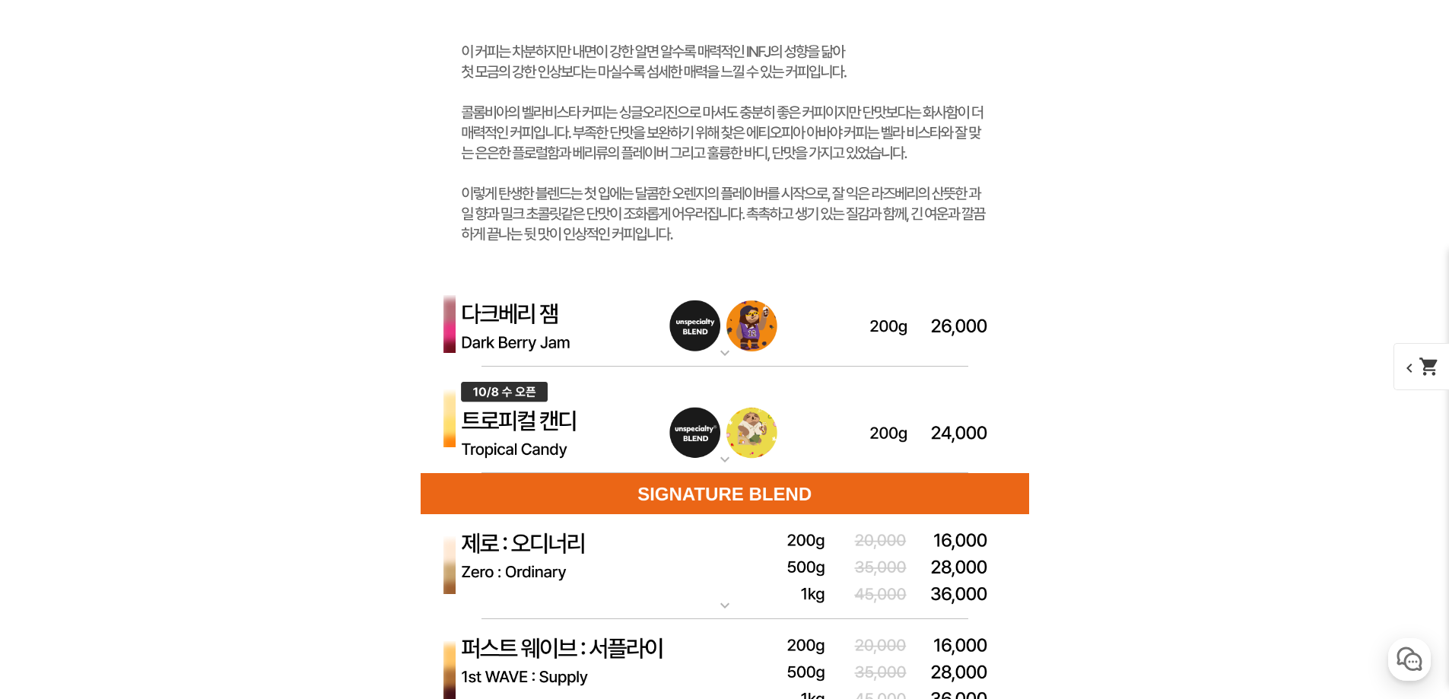
scroll to position [5934, 0]
